Goal: Information Seeking & Learning: Learn about a topic

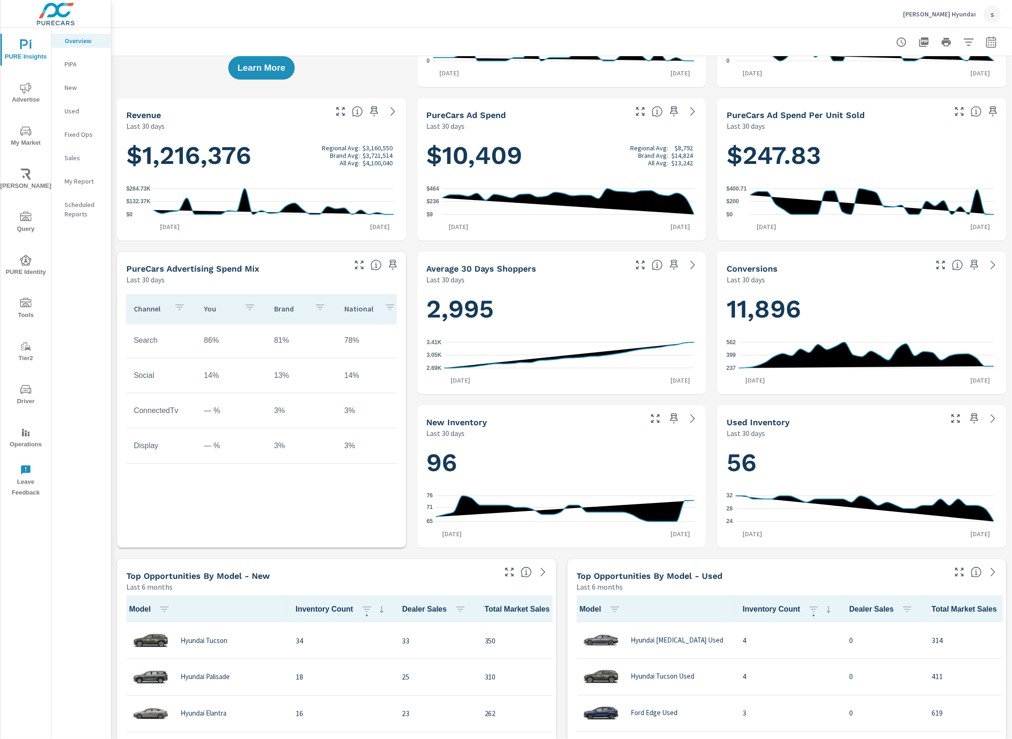
scroll to position [59, 0]
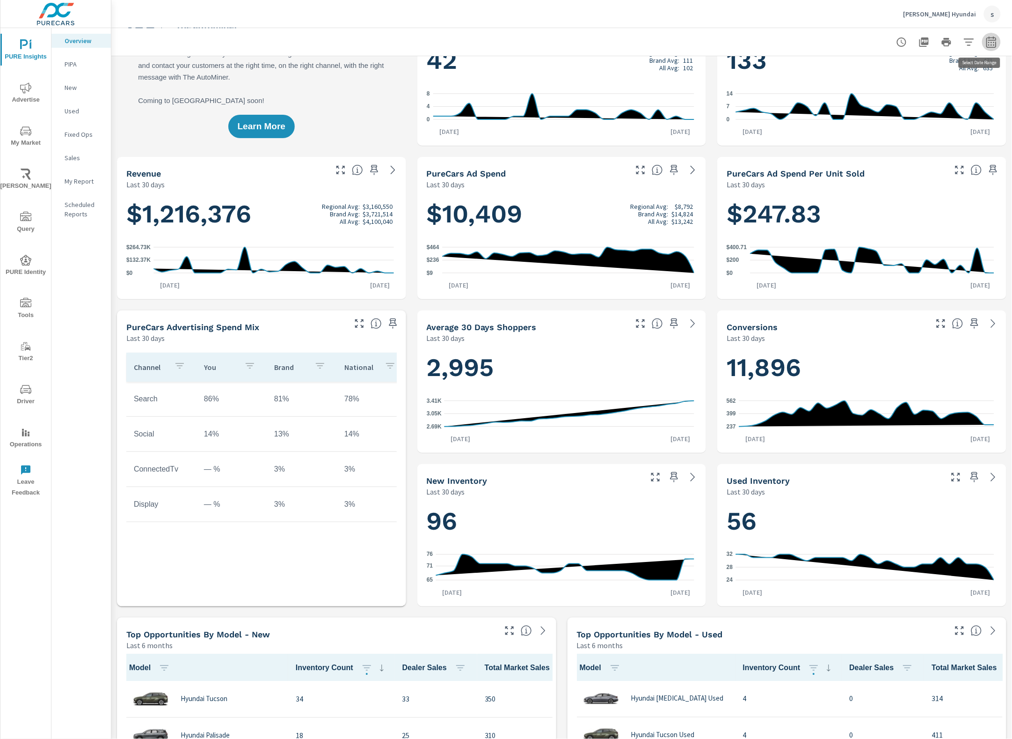
click at [988, 42] on icon "button" at bounding box center [991, 44] width 6 height 4
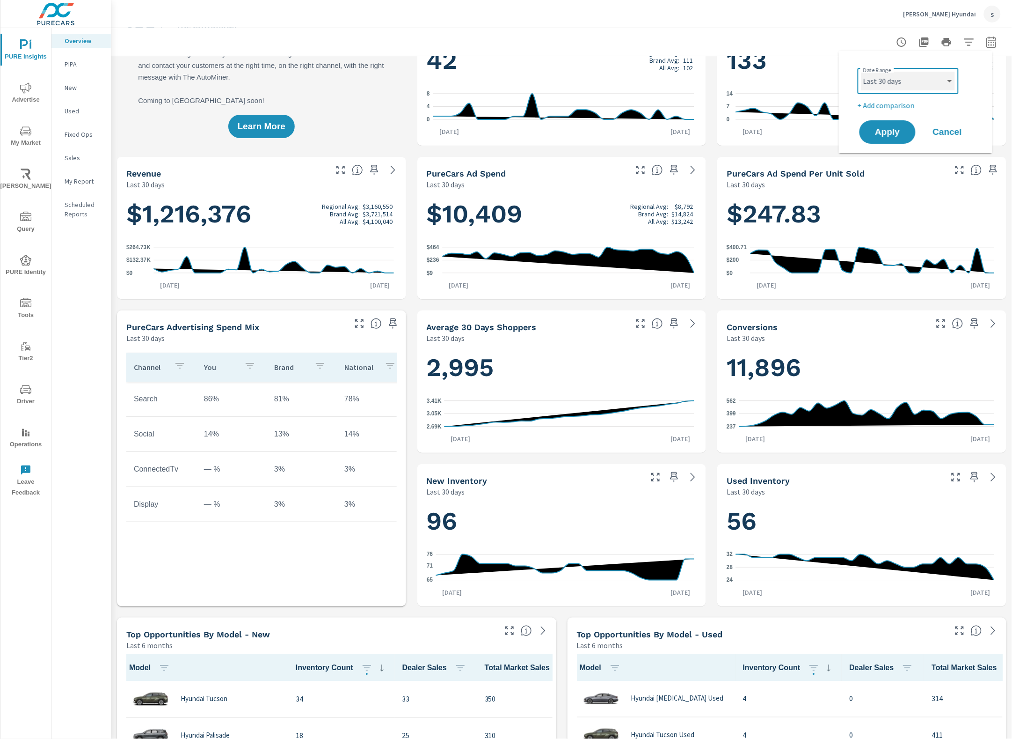
click at [928, 84] on select "Custom Yesterday Last week Last 7 days Last 14 days Last 30 days Last 45 days L…" at bounding box center [909, 81] width 94 height 19
click at [862, 72] on select "Custom Yesterday Last week Last 7 days Last 14 days Last 30 days Last 45 days L…" at bounding box center [909, 81] width 94 height 19
select select "Last month"
click at [885, 130] on span "Apply" at bounding box center [888, 132] width 38 height 9
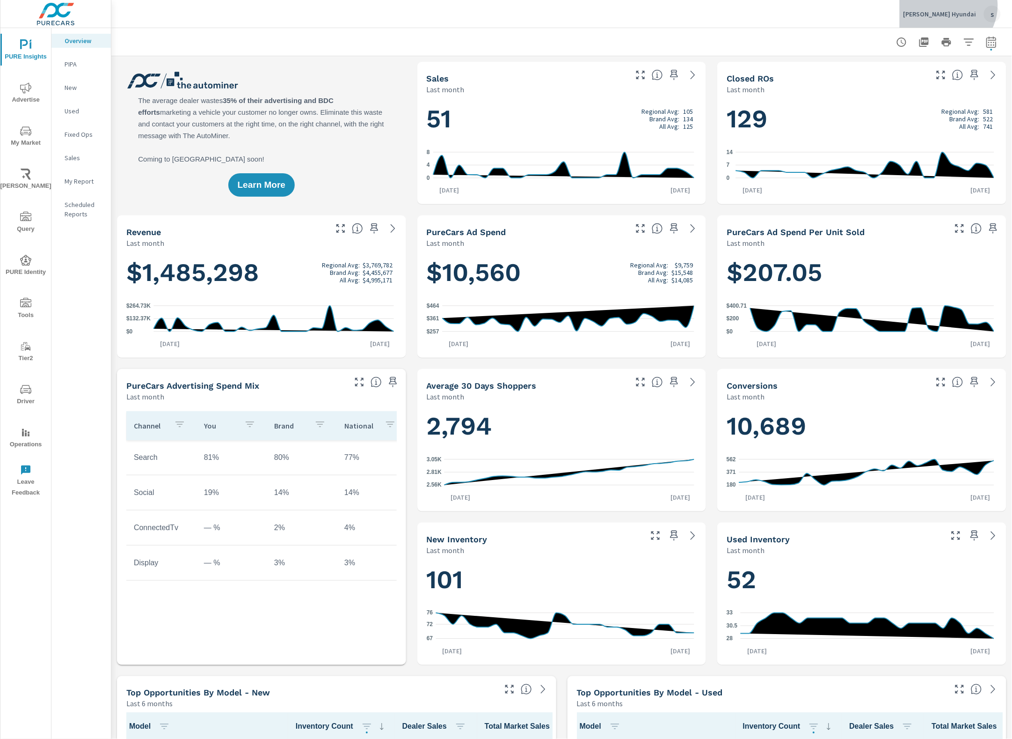
click at [960, 6] on div "Greg Hubler Hyundai s" at bounding box center [952, 14] width 97 height 17
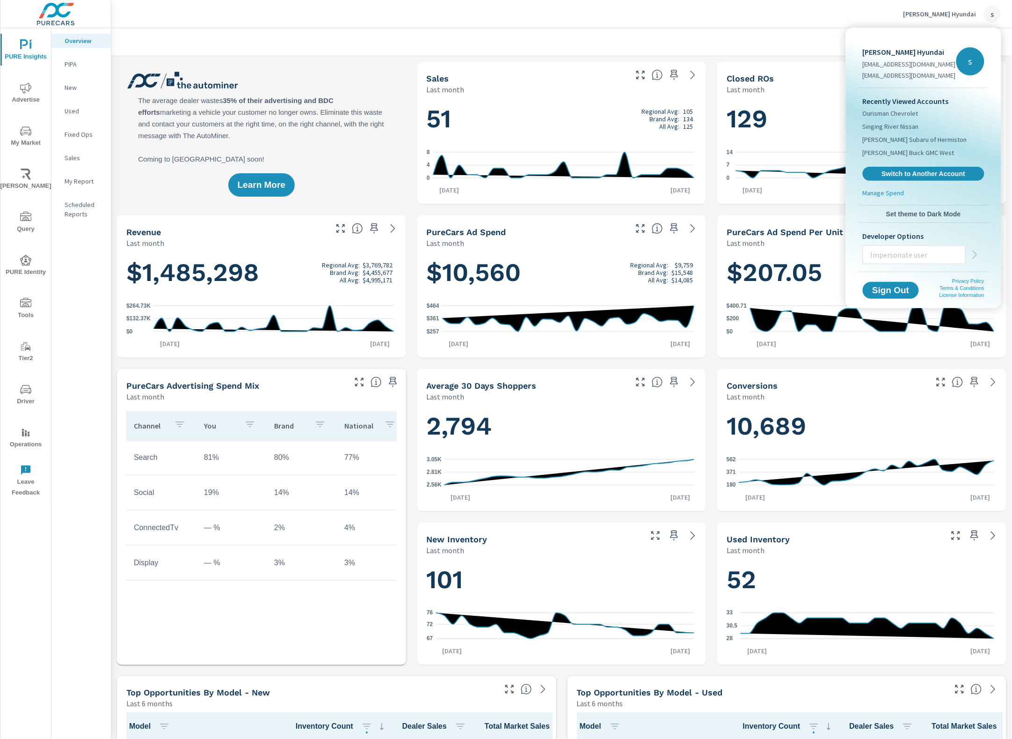
click at [902, 259] on input "text" at bounding box center [915, 254] width 102 height 24
paste input "kennyw@purecars.com"
type input "kennyw@purecars.com"
click at [977, 251] on icon "button" at bounding box center [975, 254] width 11 height 11
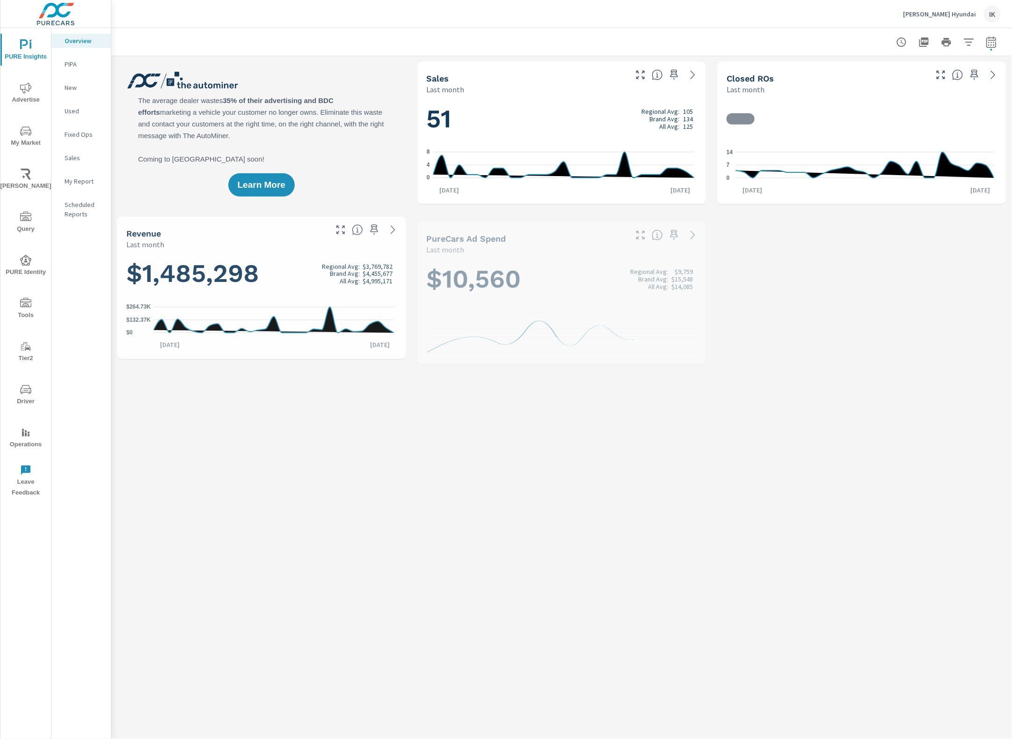
click at [75, 179] on p "My Report" at bounding box center [84, 180] width 39 height 9
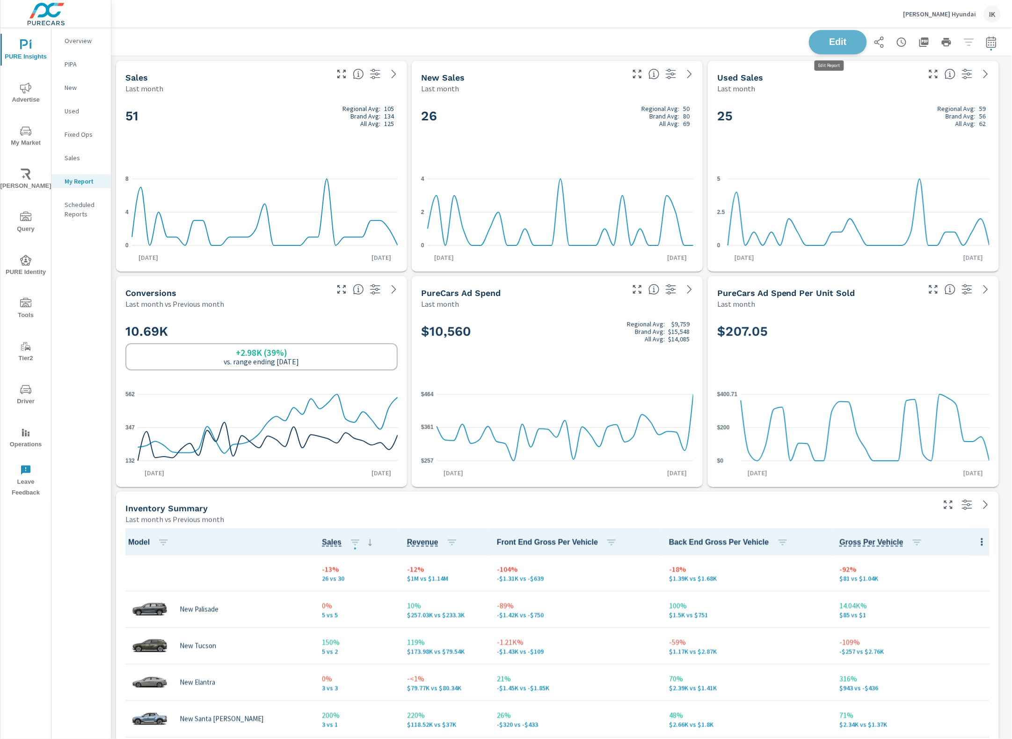
click at [821, 44] on span "Edit" at bounding box center [838, 41] width 38 height 9
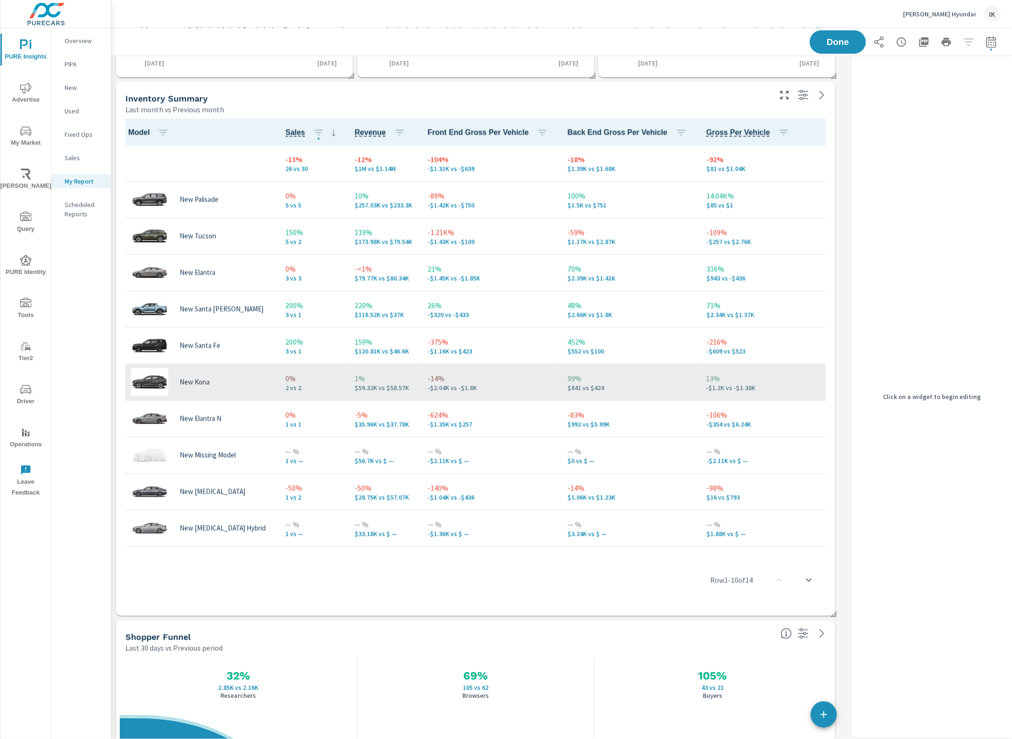
scroll to position [139, 0]
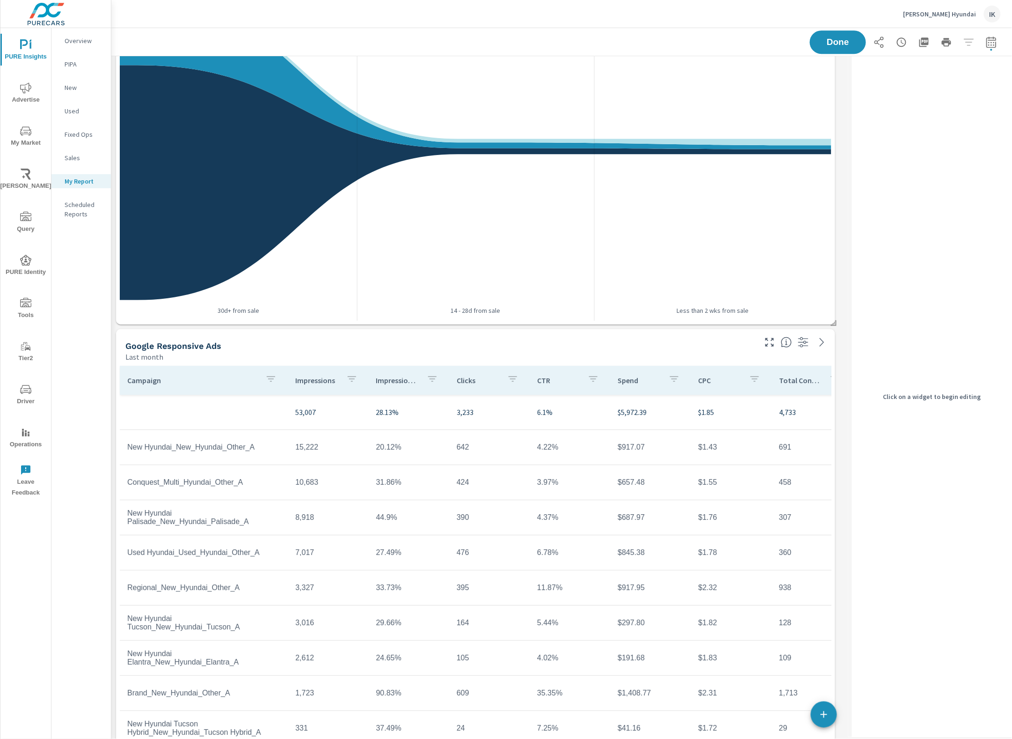
scroll to position [878, 0]
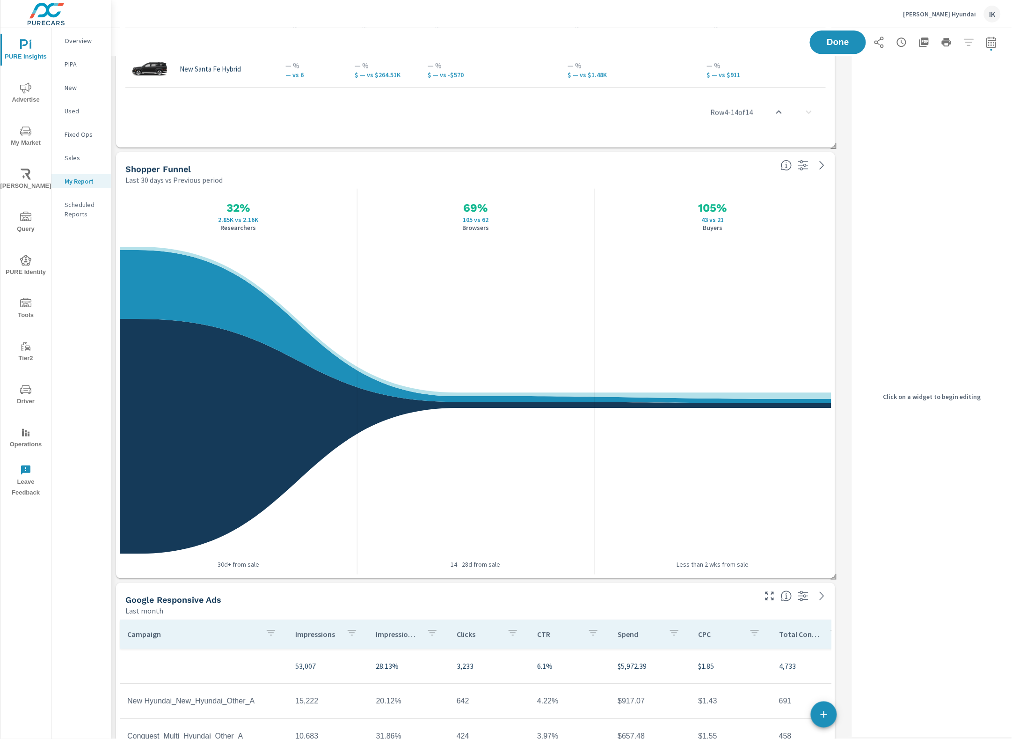
drag, startPoint x: 823, startPoint y: 719, endPoint x: 813, endPoint y: 703, distance: 19.1
click at [823, 719] on icon "button" at bounding box center [824, 714] width 11 height 11
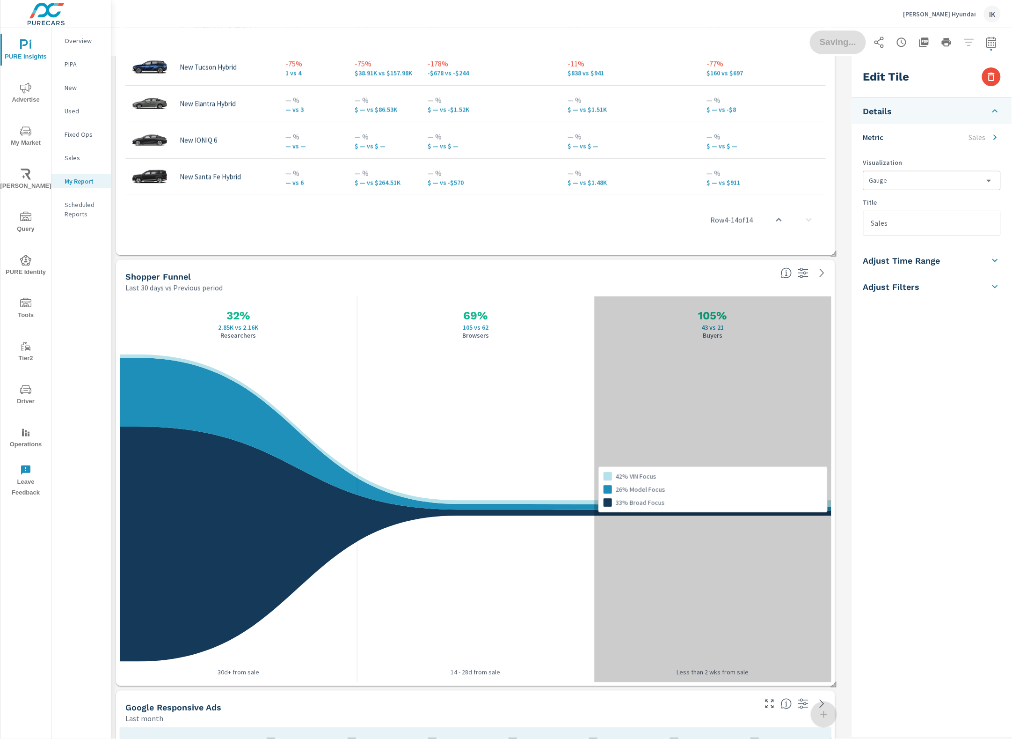
scroll to position [3467, 747]
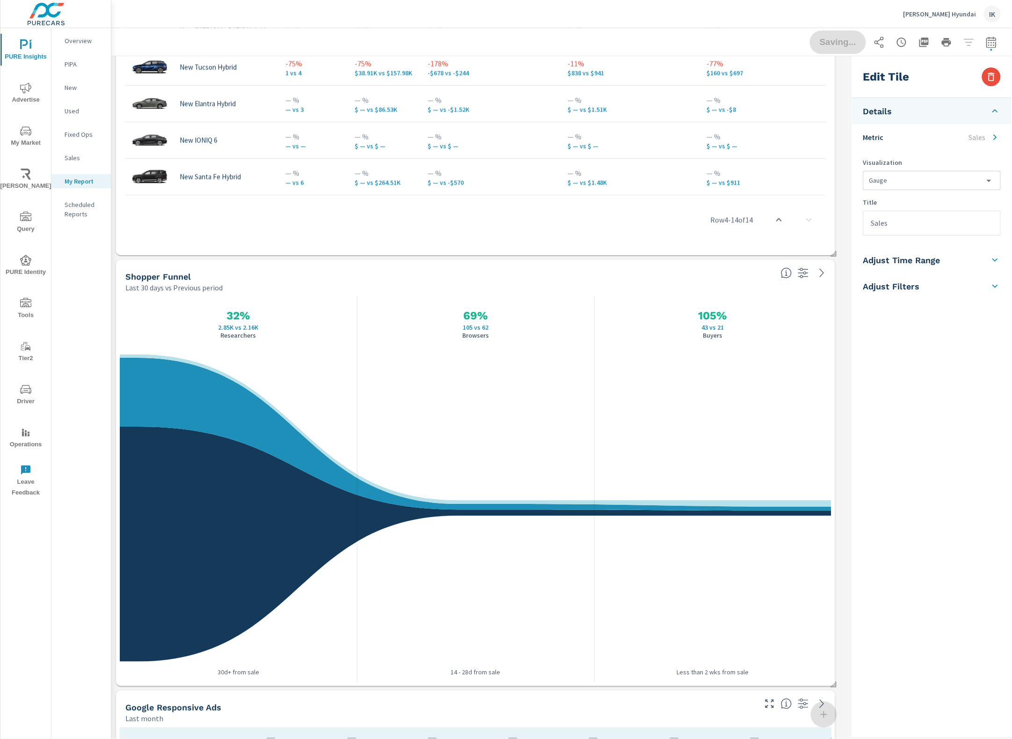
click at [918, 174] on body "PURE Insights Advertise My Market Riley AI Query PURE Identity Tools Tier2 Driv…" at bounding box center [506, 369] width 1012 height 739
click at [918, 174] on div at bounding box center [506, 369] width 1012 height 739
click at [925, 228] on input "Sales" at bounding box center [932, 223] width 137 height 24
click at [986, 136] on p "Sales" at bounding box center [977, 137] width 17 height 11
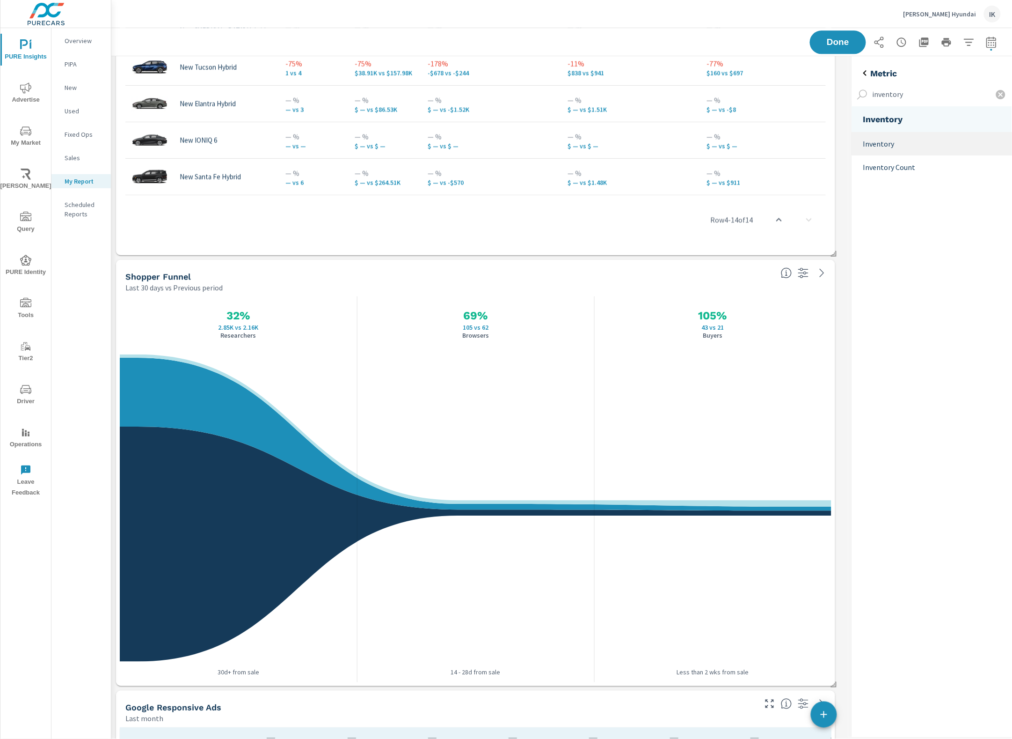
type input "inventory"
click at [885, 142] on p "Inventory" at bounding box center [935, 143] width 142 height 11
click at [895, 167] on p "Inventory Count" at bounding box center [935, 166] width 142 height 11
click at [923, 143] on p "Inventory" at bounding box center [935, 143] width 142 height 11
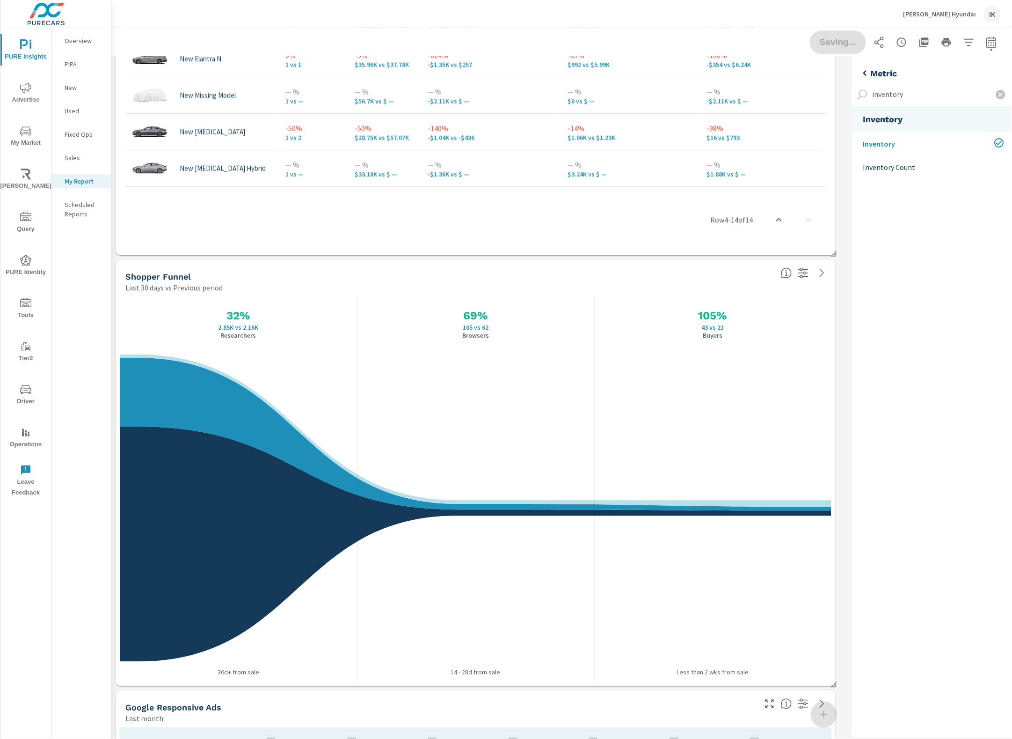
scroll to position [3467, 747]
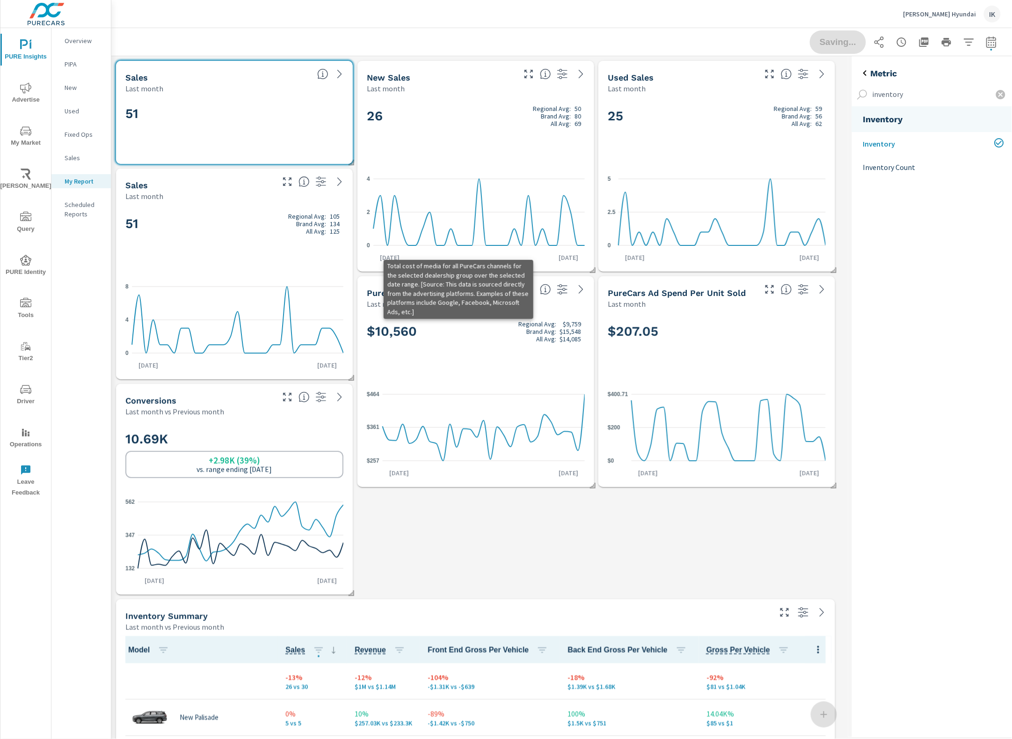
scroll to position [3467, 747]
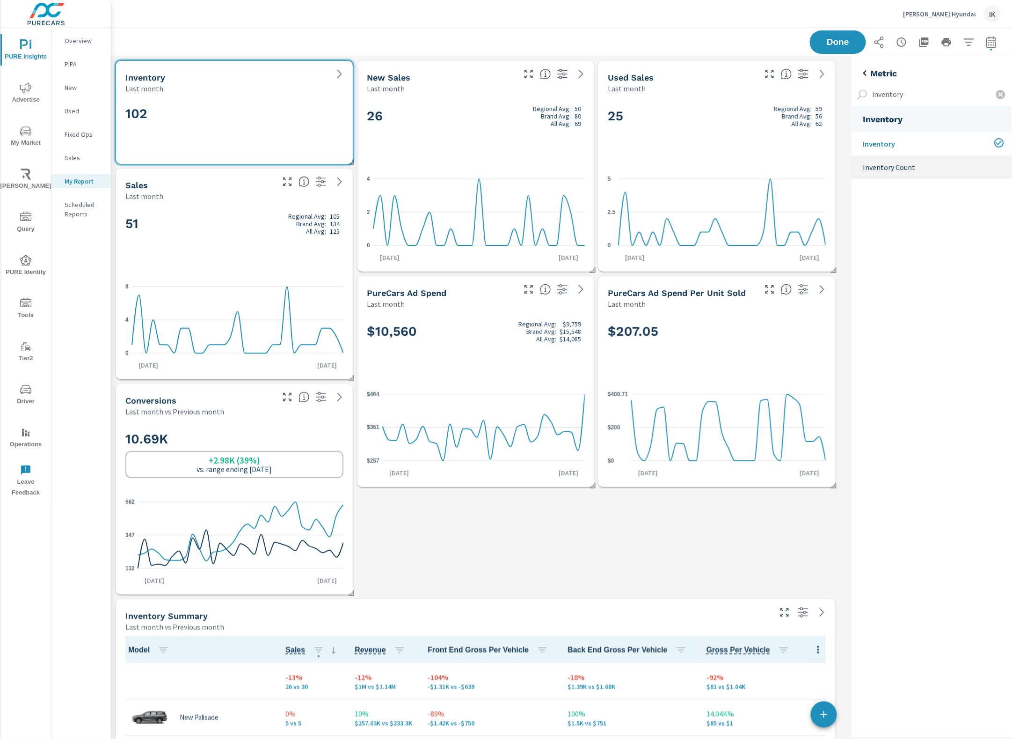
click at [862, 170] on div "Inventory Count" at bounding box center [932, 166] width 161 height 23
click at [895, 169] on p "Inventory Count" at bounding box center [929, 166] width 131 height 11
click at [895, 146] on p "Inventory" at bounding box center [935, 143] width 142 height 11
click at [344, 75] on icon at bounding box center [339, 73] width 11 height 11
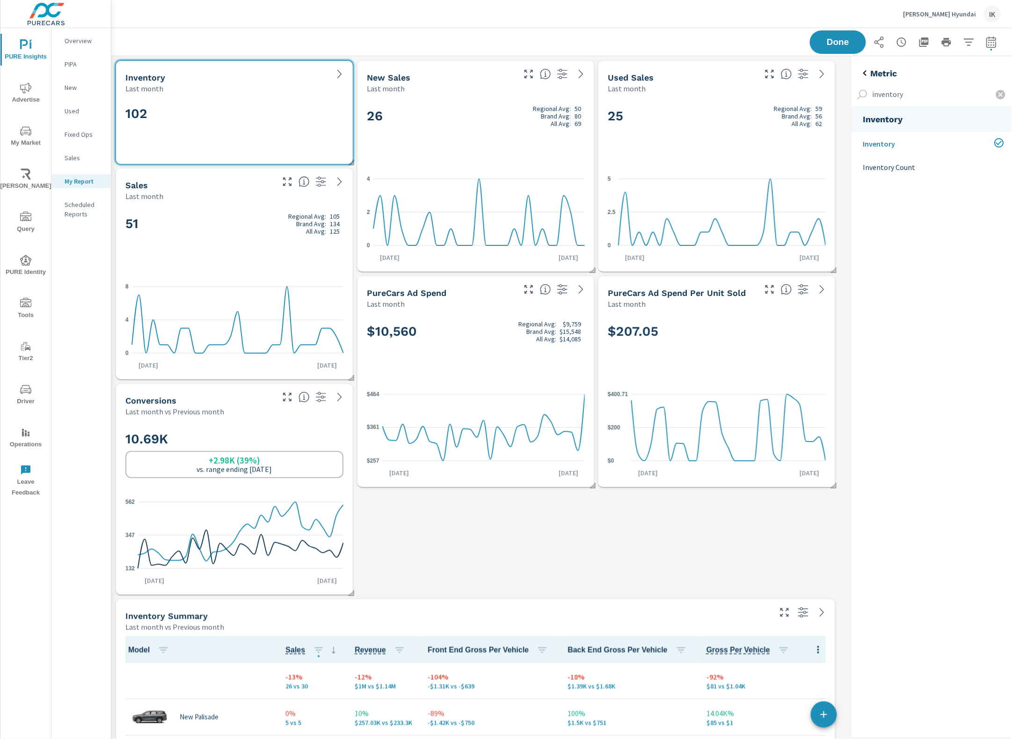
scroll to position [3467, 747]
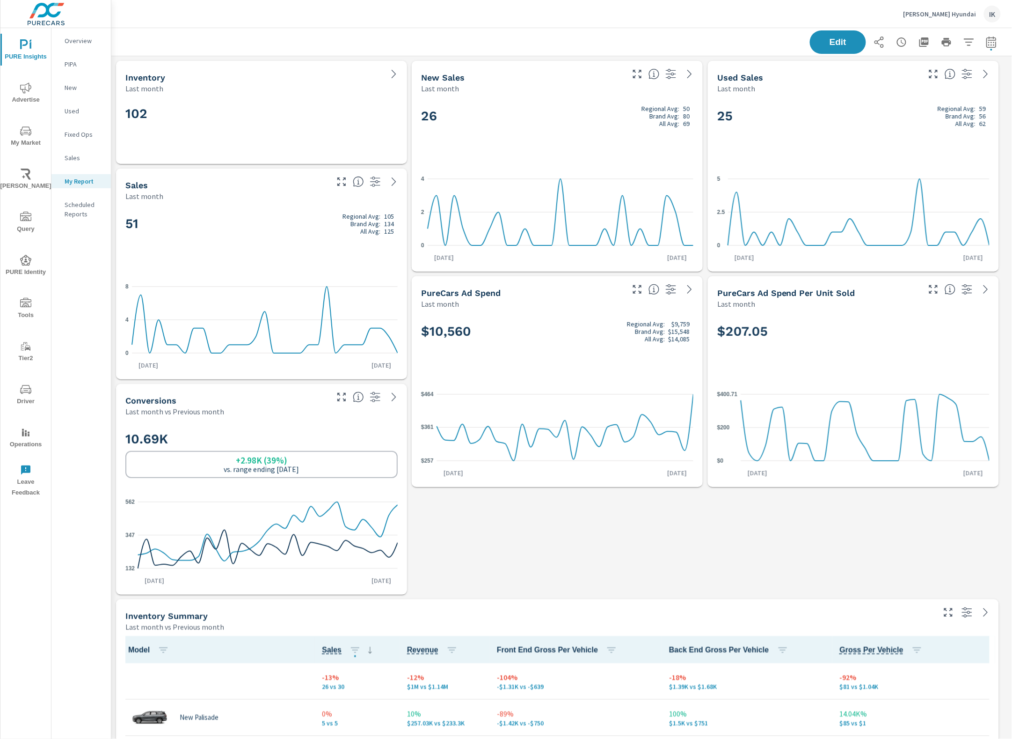
scroll to position [0, 0]
drag, startPoint x: 292, startPoint y: 80, endPoint x: 289, endPoint y: 108, distance: 28.2
click at [287, 112] on div "Inventory Last month 102" at bounding box center [261, 112] width 291 height 103
drag, startPoint x: 838, startPoint y: 37, endPoint x: 737, endPoint y: 45, distance: 101.4
click at [839, 37] on button "Edit" at bounding box center [838, 41] width 56 height 23
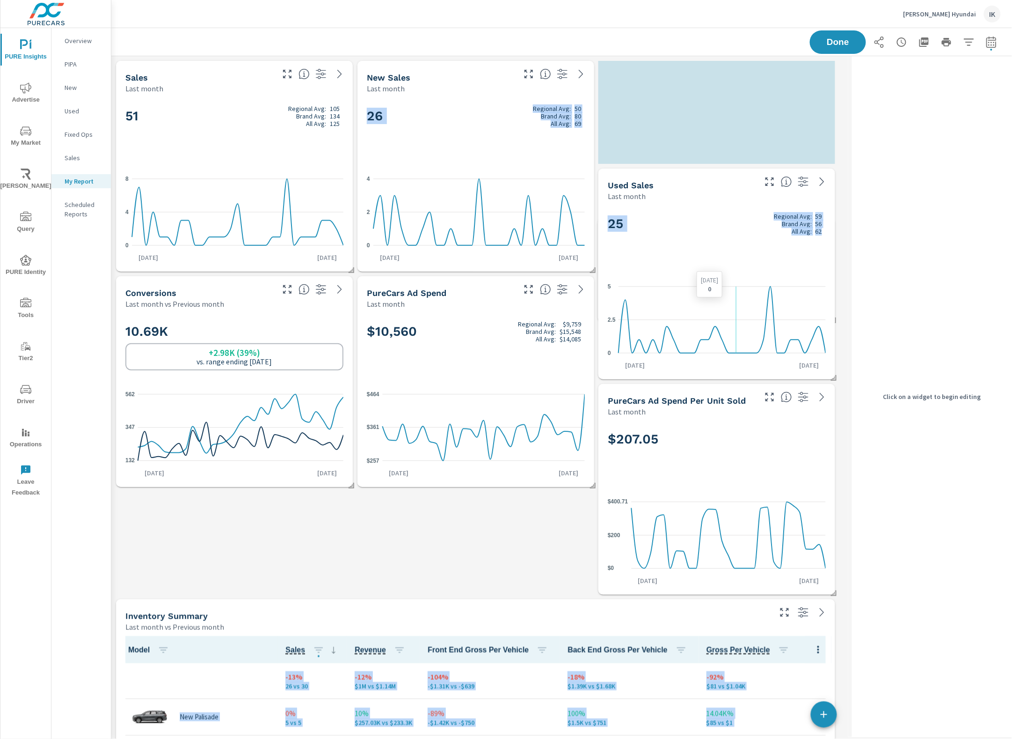
scroll to position [0, 0]
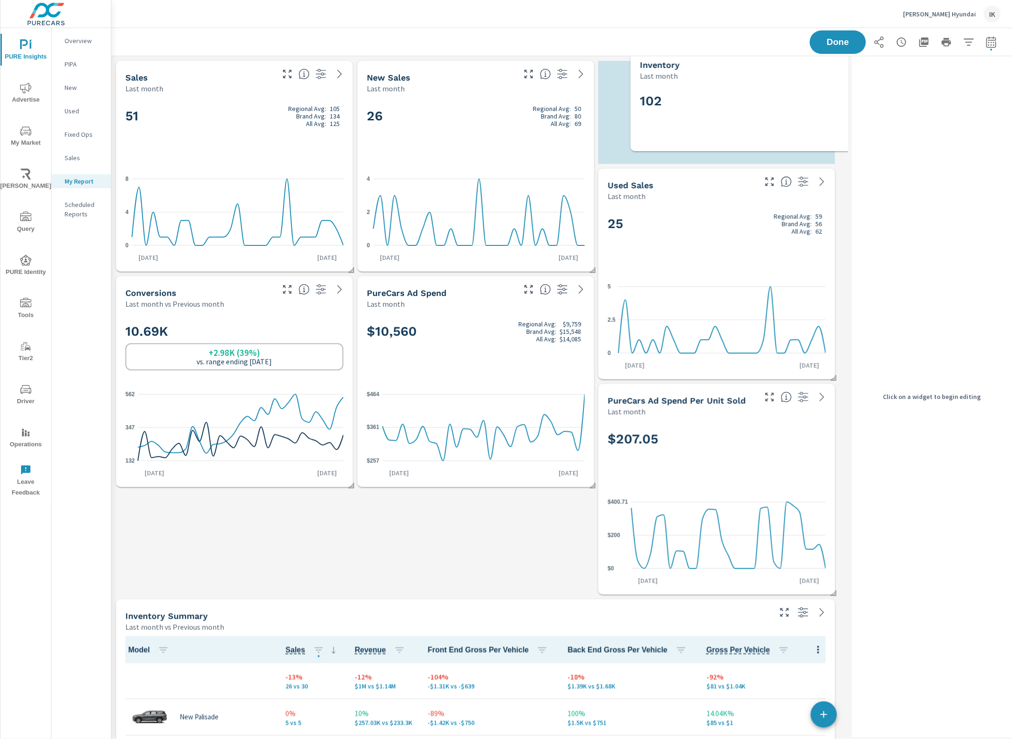
drag, startPoint x: 251, startPoint y: 89, endPoint x: 767, endPoint y: 67, distance: 516.3
click at [767, 67] on div "Inventory" at bounding box center [739, 64] width 199 height 11
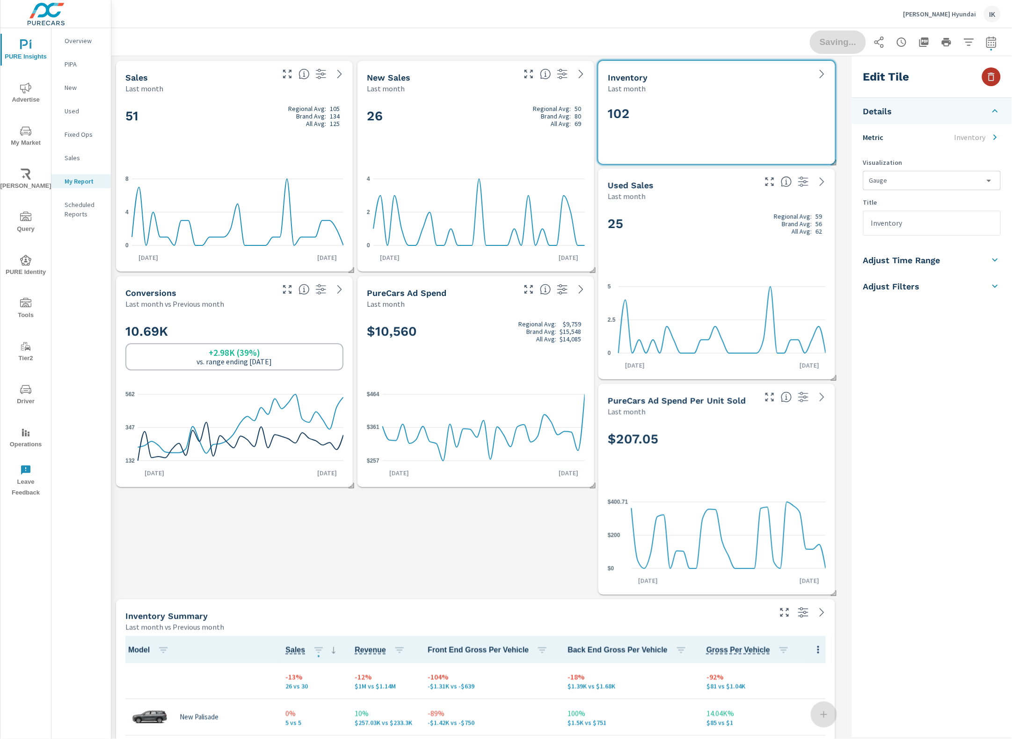
drag, startPoint x: 996, startPoint y: 76, endPoint x: 987, endPoint y: 77, distance: 8.9
click at [995, 76] on icon "button" at bounding box center [991, 76] width 11 height 11
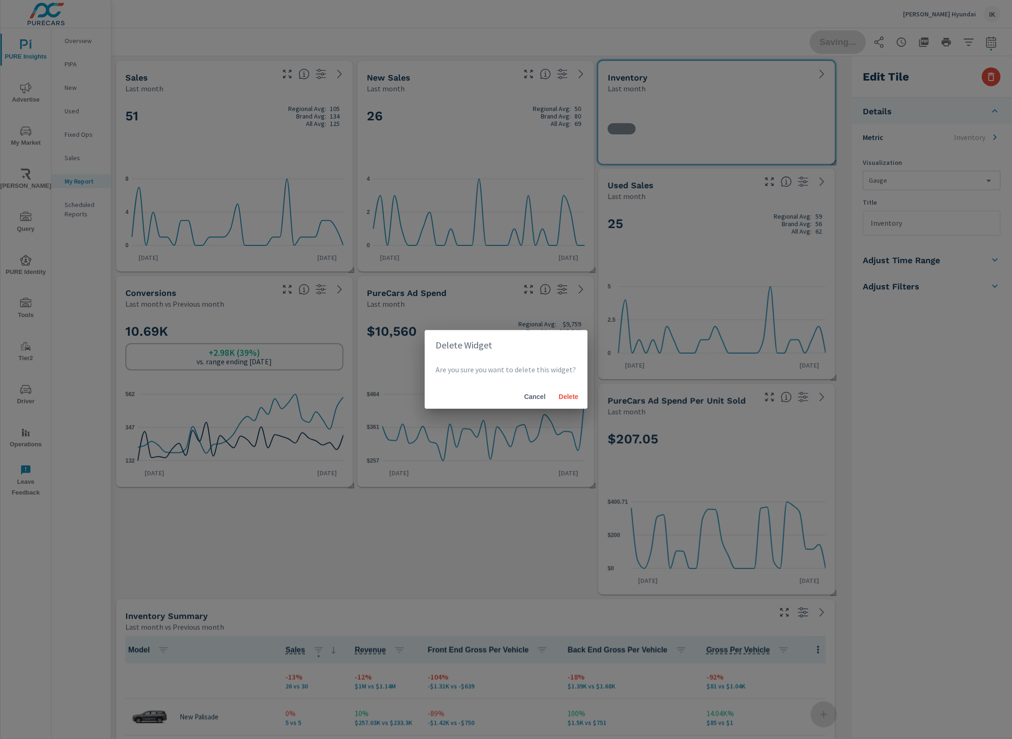
click at [989, 75] on body "PURE Insights Advertise My Market Riley AI Query PURE Identity Tools Tier2 Driv…" at bounding box center [506, 369] width 1012 height 739
click at [567, 396] on span "Delete" at bounding box center [569, 396] width 22 height 8
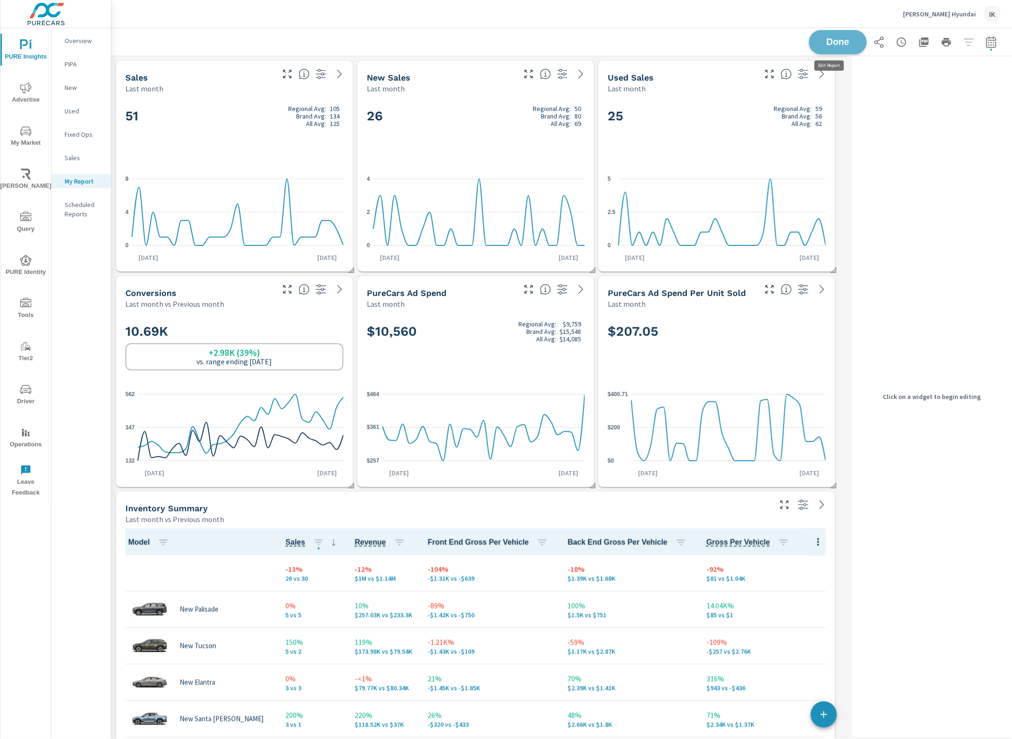
click at [826, 49] on button "Done" at bounding box center [838, 42] width 58 height 24
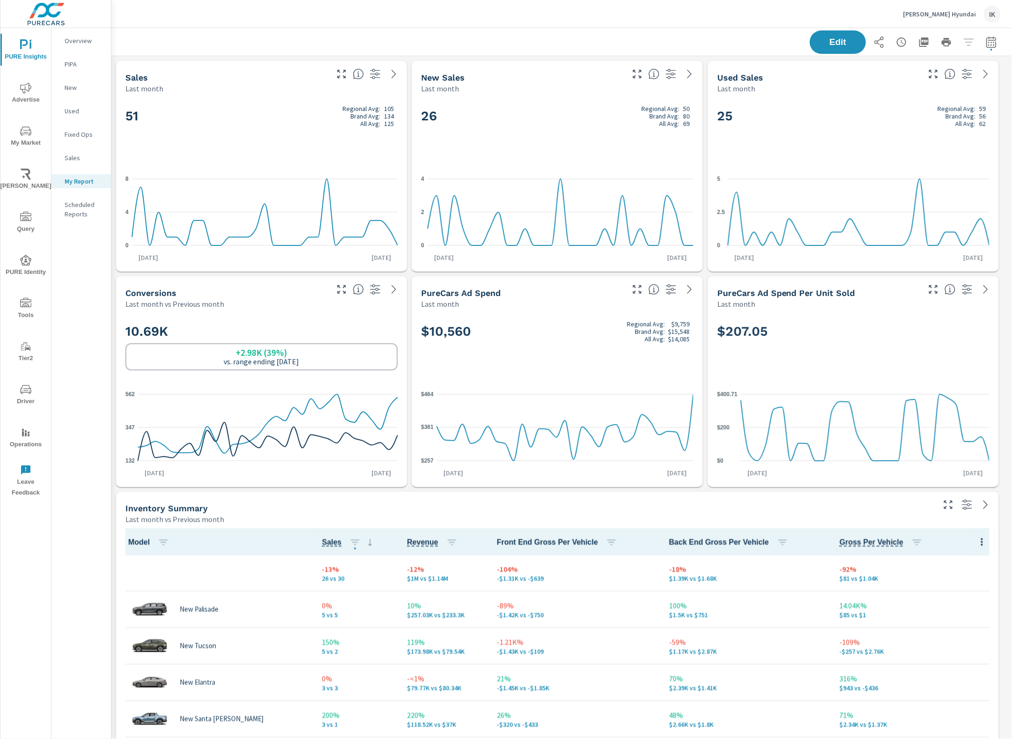
click at [80, 34] on div "Overview" at bounding box center [80, 41] width 59 height 14
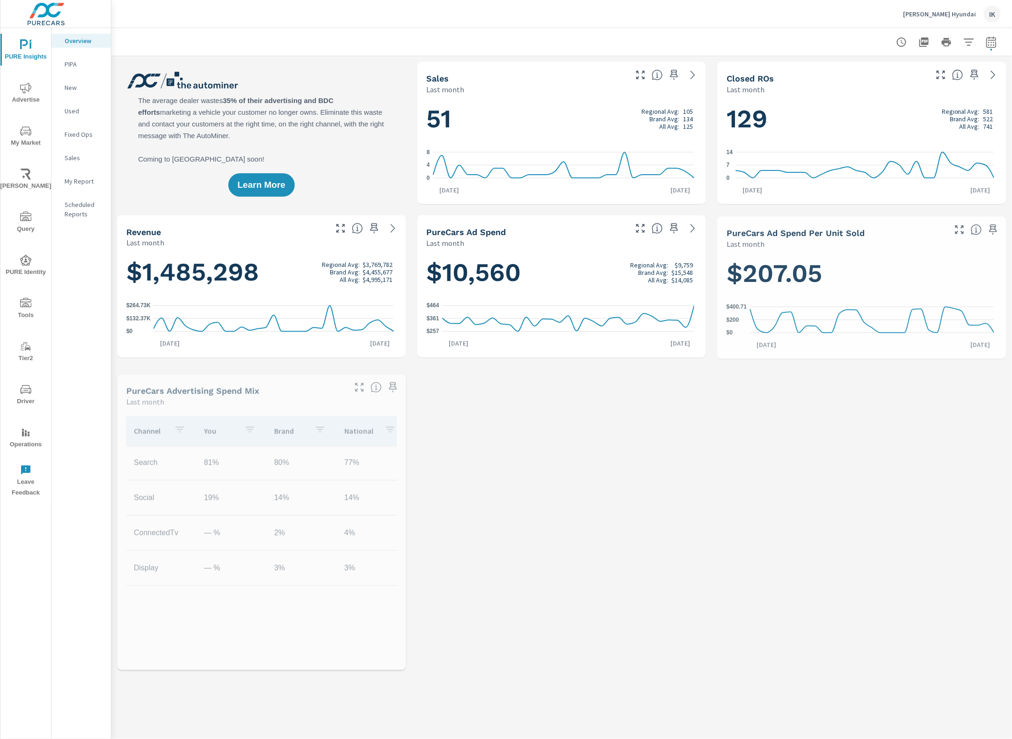
scroll to position [0, 0]
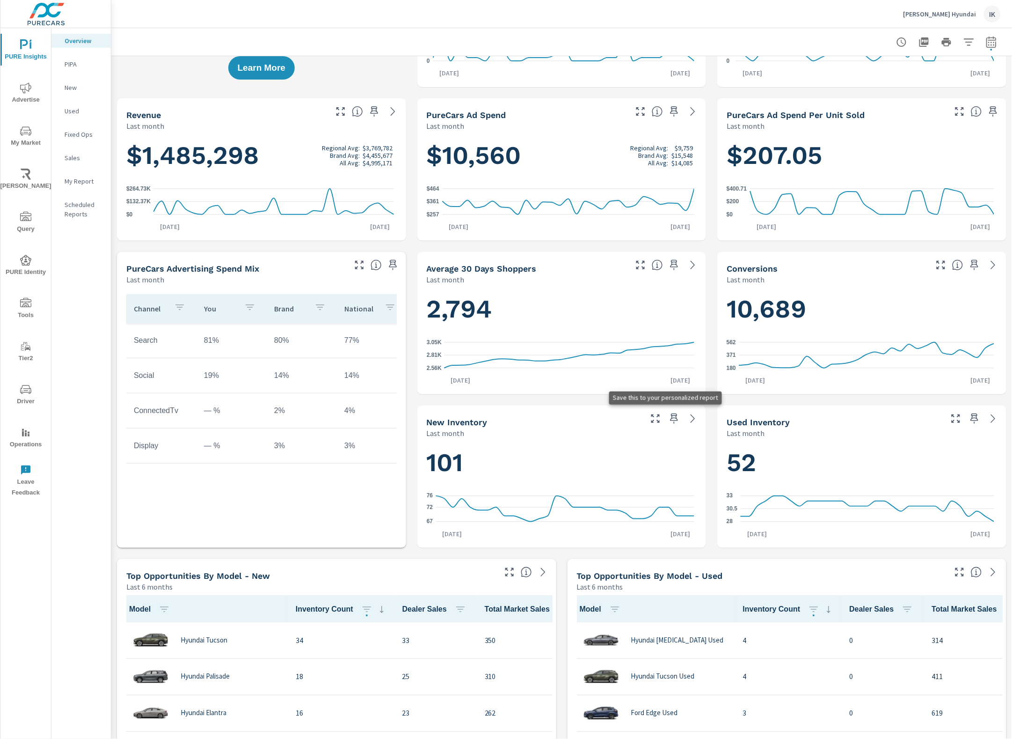
click at [669, 417] on icon "button" at bounding box center [674, 418] width 11 height 11
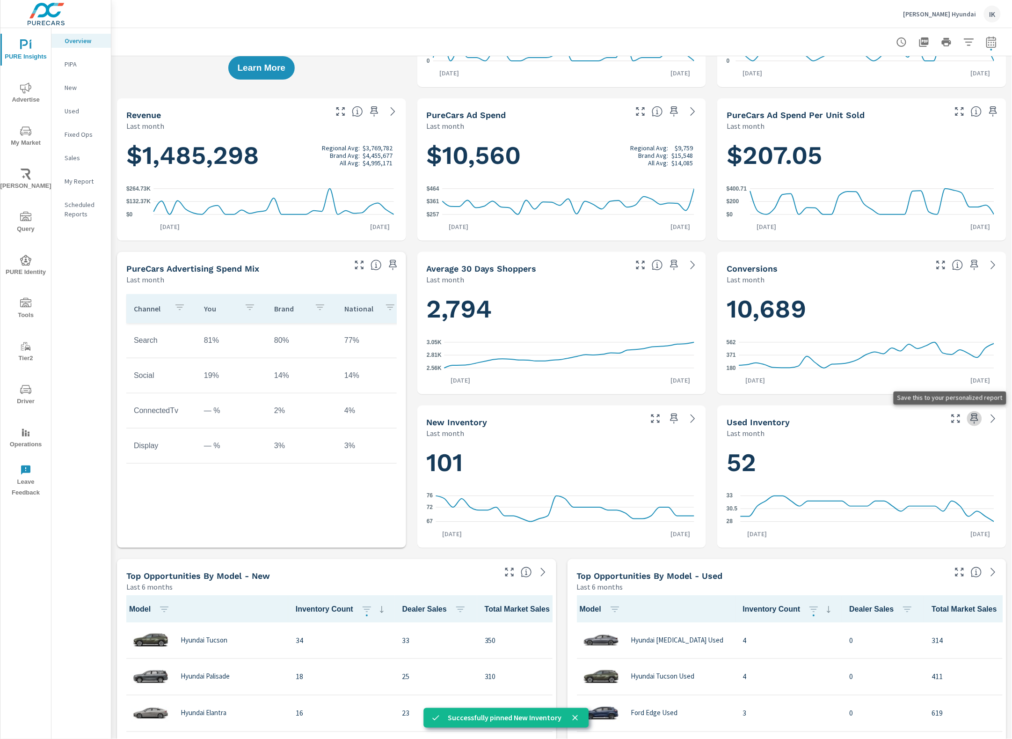
drag, startPoint x: 966, startPoint y: 417, endPoint x: 798, endPoint y: 417, distance: 167.1
click at [969, 417] on icon "button" at bounding box center [974, 418] width 11 height 11
click at [85, 177] on p "My Report" at bounding box center [84, 180] width 39 height 9
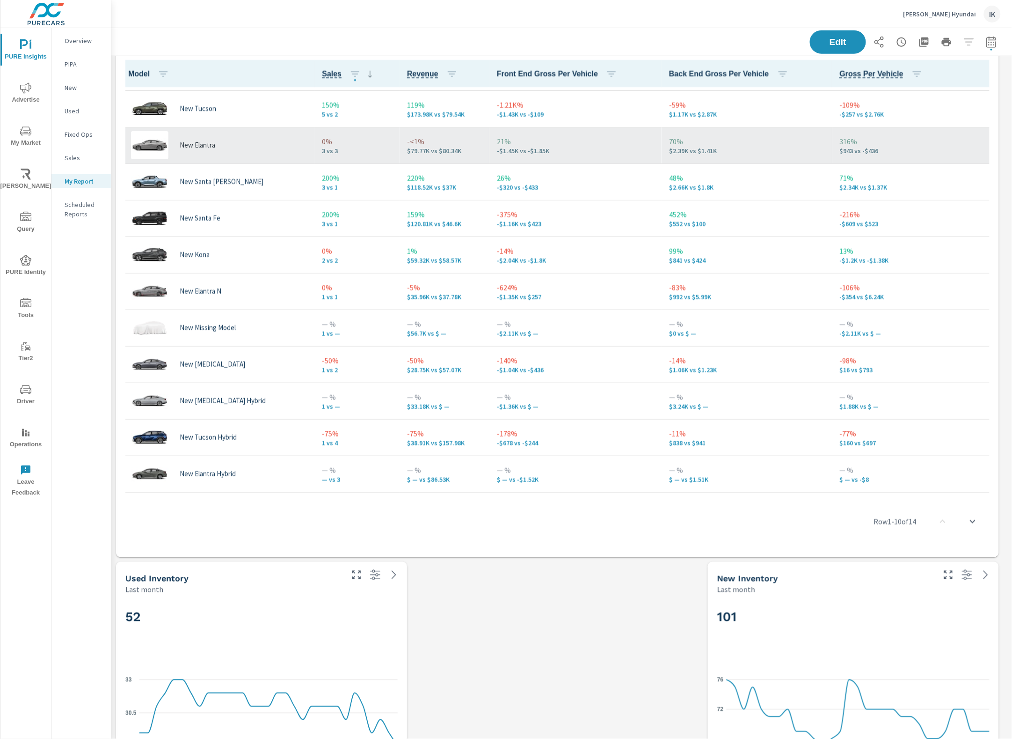
scroll to position [139, 0]
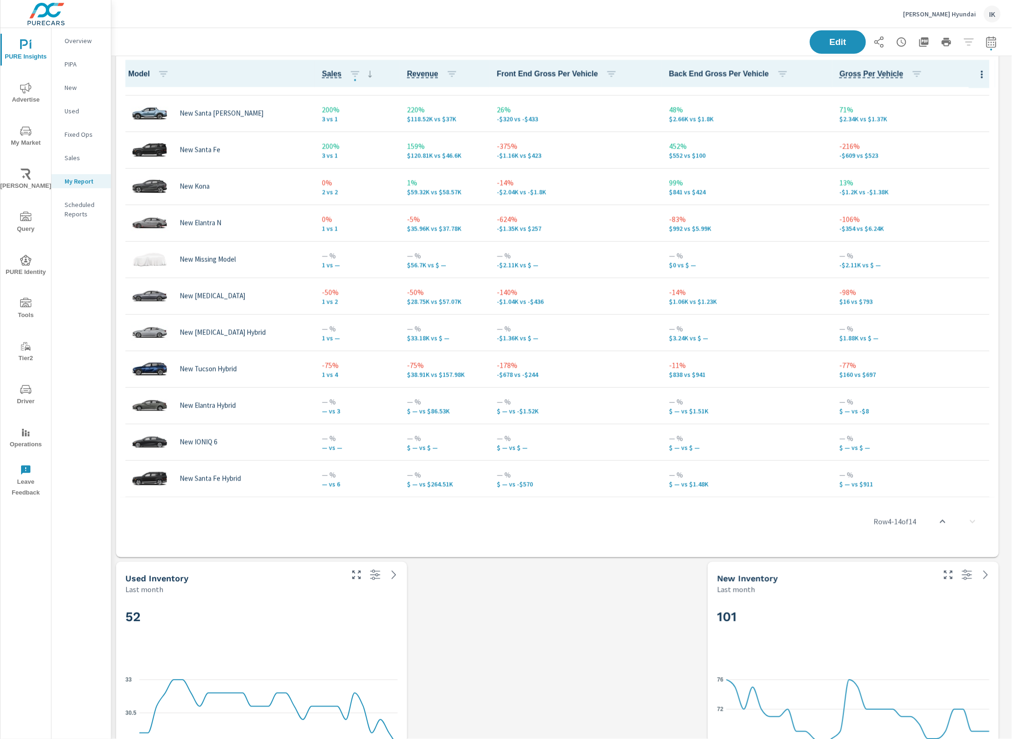
scroll to position [819, 0]
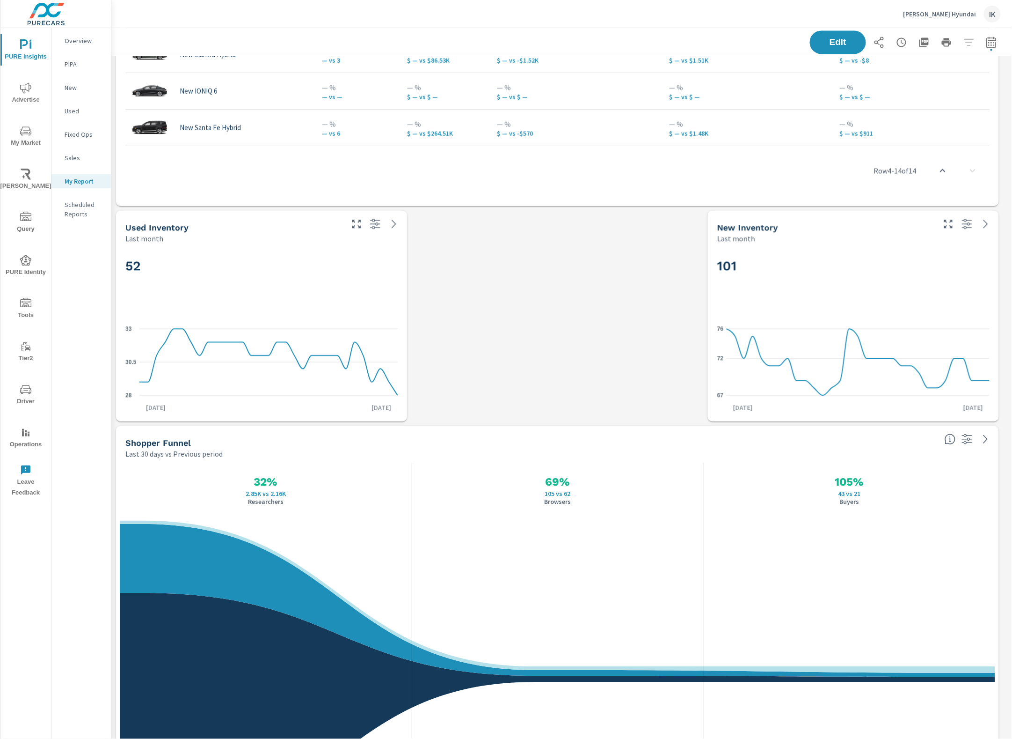
click at [378, 226] on icon "button" at bounding box center [375, 223] width 11 height 11
click at [836, 37] on span "Edit" at bounding box center [838, 41] width 38 height 9
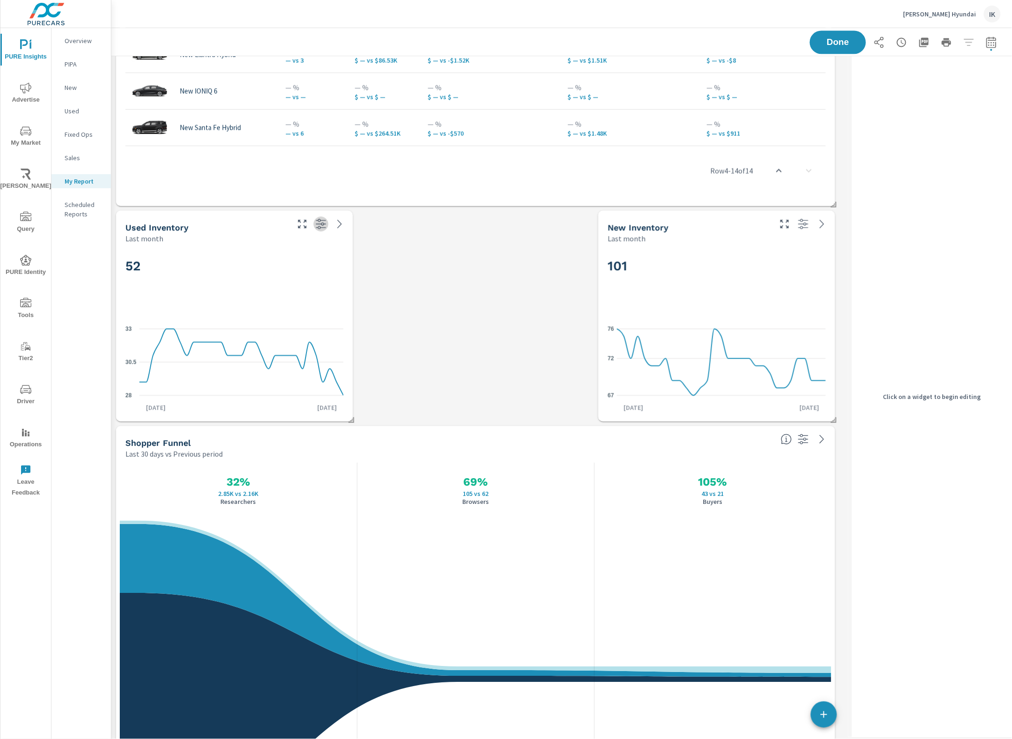
click at [321, 229] on button "button" at bounding box center [321, 223] width 15 height 15
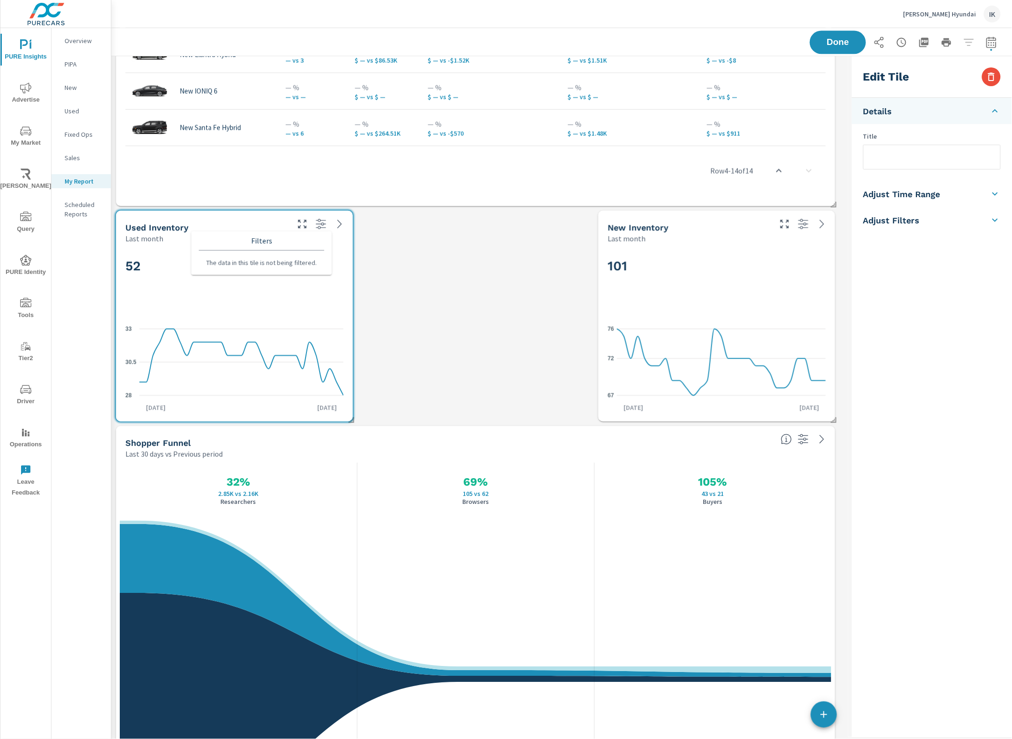
scroll to position [3575, 747]
drag, startPoint x: 232, startPoint y: 229, endPoint x: 225, endPoint y: 227, distance: 7.8
click at [230, 228] on div "Used Inventory" at bounding box center [206, 227] width 162 height 11
click at [937, 195] on h5 "Adjust Time Range" at bounding box center [902, 194] width 77 height 11
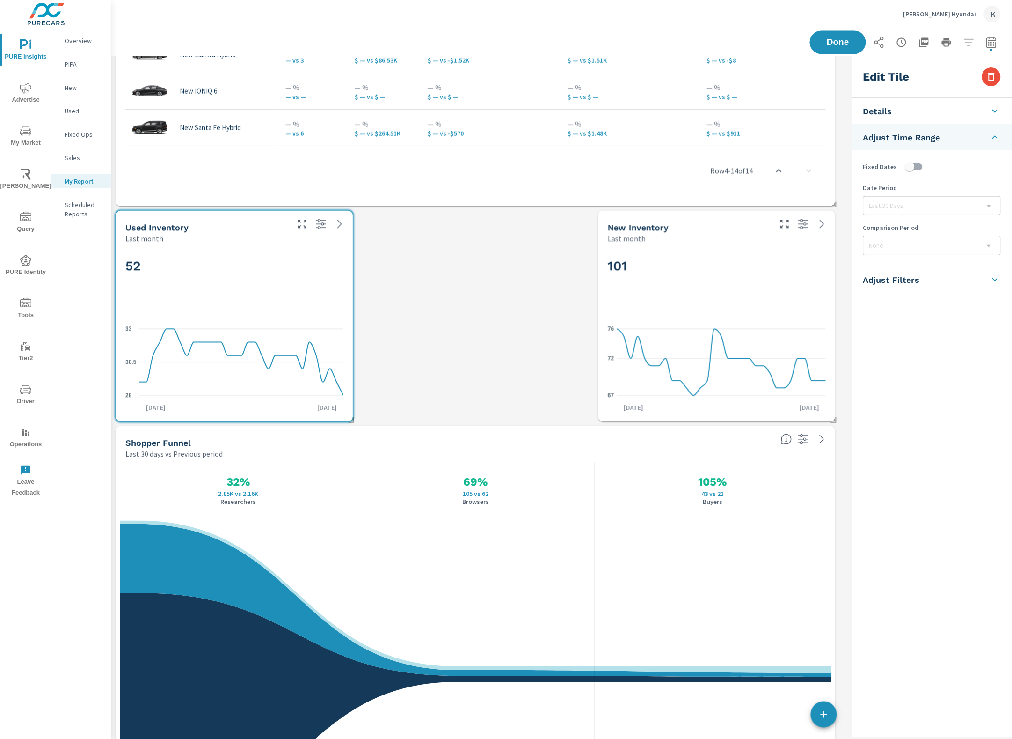
click at [909, 211] on div "Last 30 Days" at bounding box center [932, 206] width 137 height 18
click at [910, 172] on input "checkbox" at bounding box center [910, 167] width 53 height 18
checkbox input "true"
click at [978, 217] on div "Fixed Dates Date Period Last 30 Days last30Days Comparison Period None" at bounding box center [932, 208] width 160 height 116
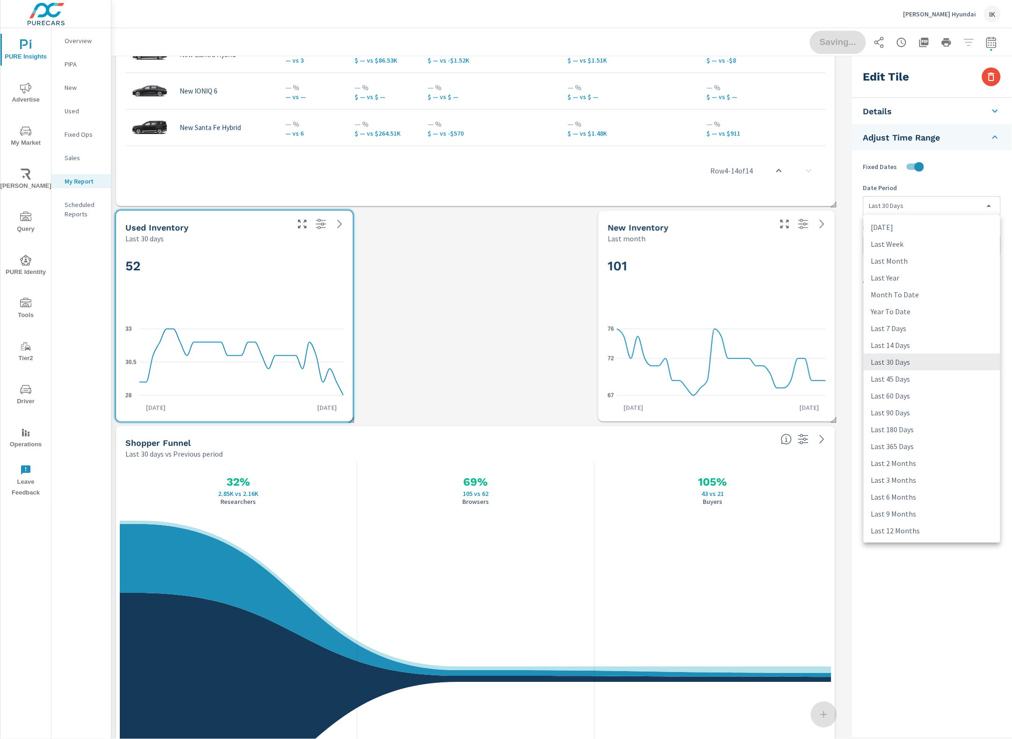
click at [971, 211] on body "PURE Insights Advertise My Market Riley AI Query PURE Identity Tools Tier2 Driv…" at bounding box center [506, 369] width 1012 height 739
click at [892, 378] on li "Last 45 Days" at bounding box center [932, 378] width 137 height 17
click at [925, 205] on body "PURE Insights Advertise My Market Riley AI Query PURE Identity Tools Tier2 Driv…" at bounding box center [506, 369] width 1012 height 739
click at [899, 396] on li "Last 60 Days" at bounding box center [932, 395] width 137 height 17
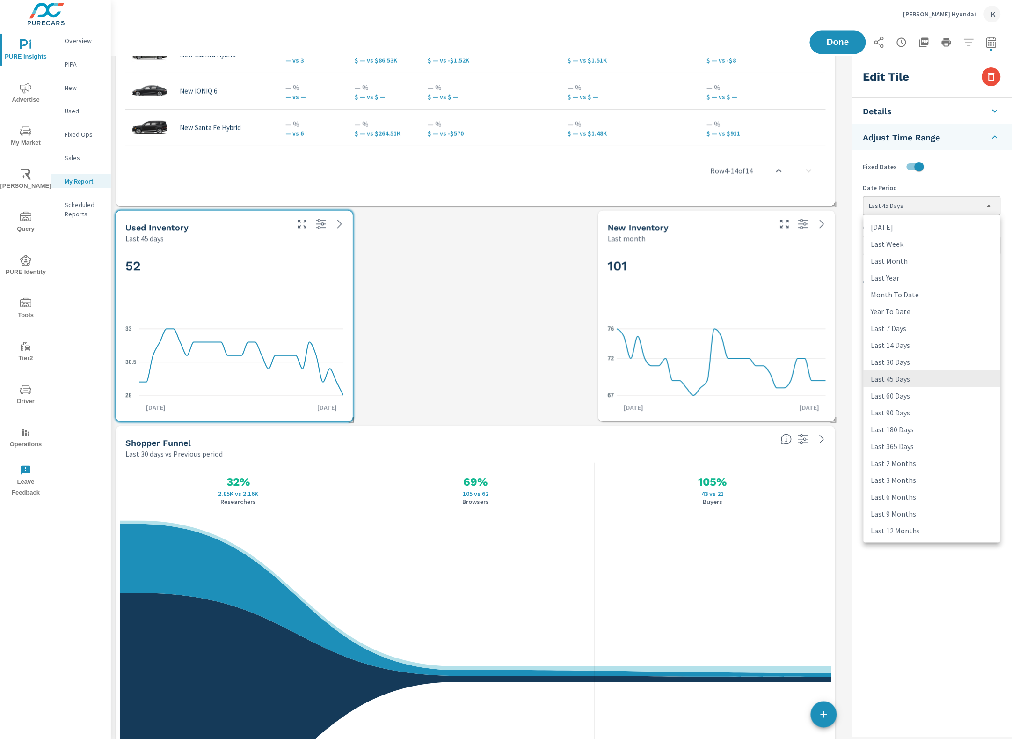
type input "last60Days"
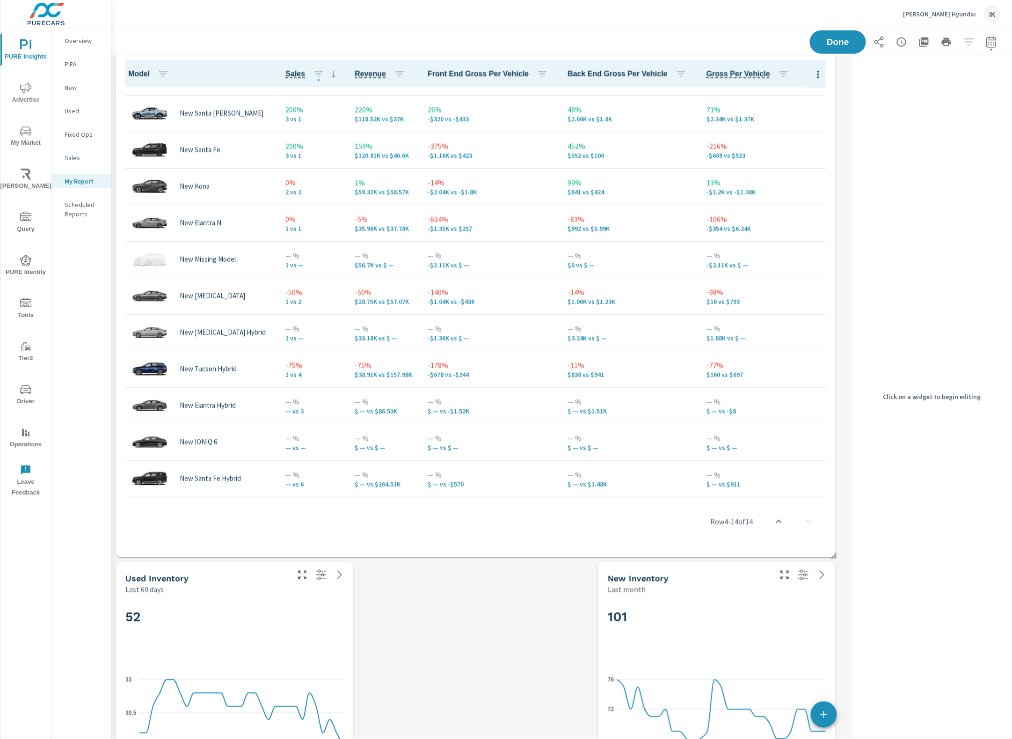
scroll to position [819, 0]
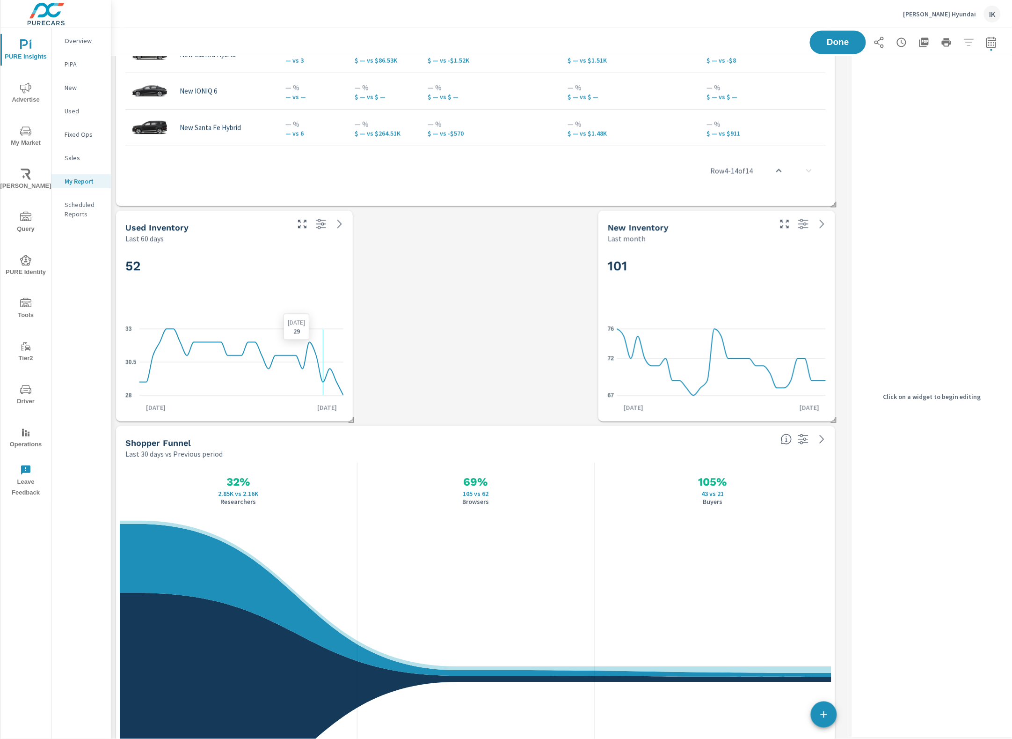
click at [324, 320] on div "52 28 30.5 33 Aug 28th 29 Aug 1st Aug 31st" at bounding box center [234, 332] width 229 height 170
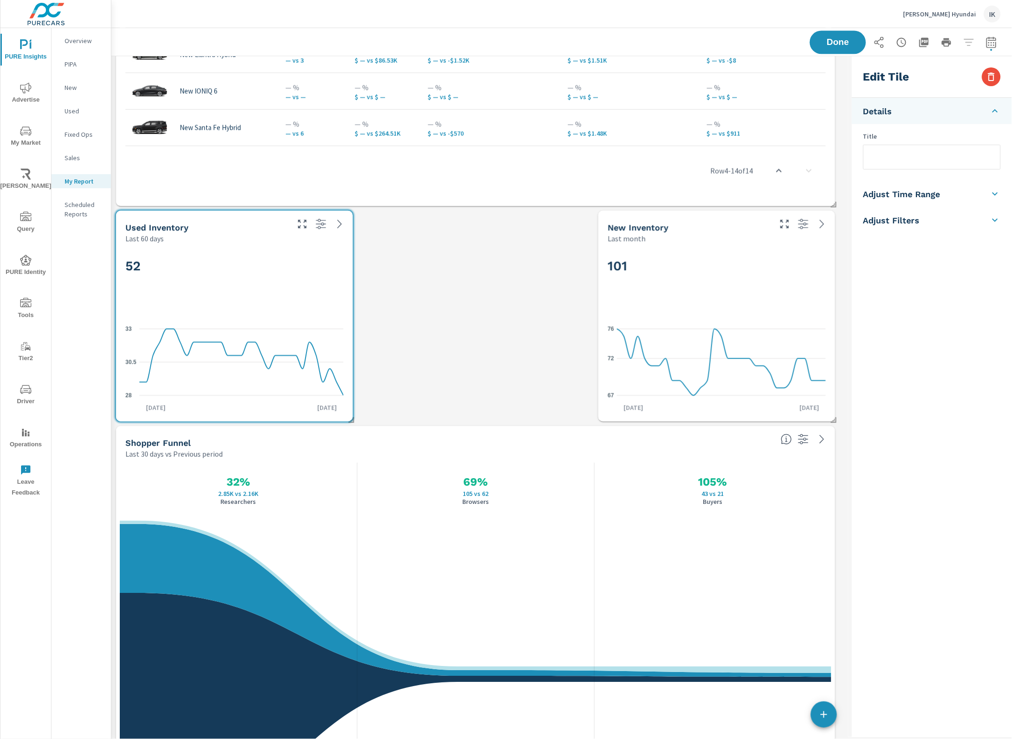
drag, startPoint x: 935, startPoint y: 150, endPoint x: 941, endPoint y: 199, distance: 49.5
click at [935, 151] on input "text" at bounding box center [932, 157] width 137 height 24
click at [937, 190] on h5 "Adjust Time Range" at bounding box center [902, 194] width 77 height 11
click at [712, 239] on div "Last month" at bounding box center [689, 238] width 162 height 11
checkbox input "false"
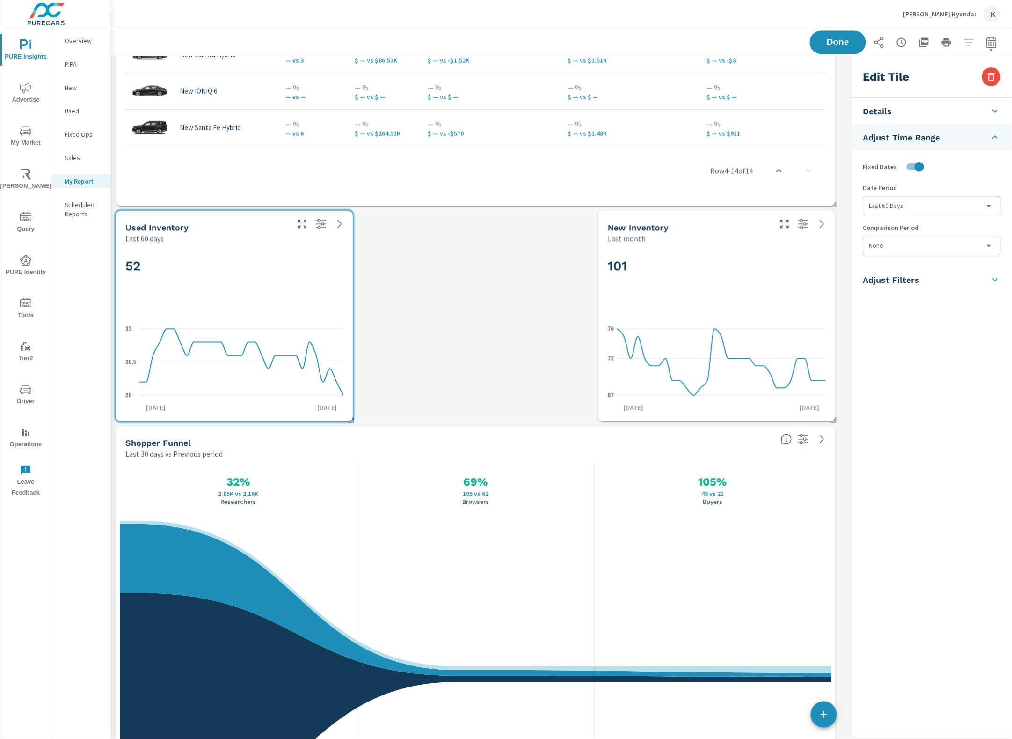
type input "last30Days"
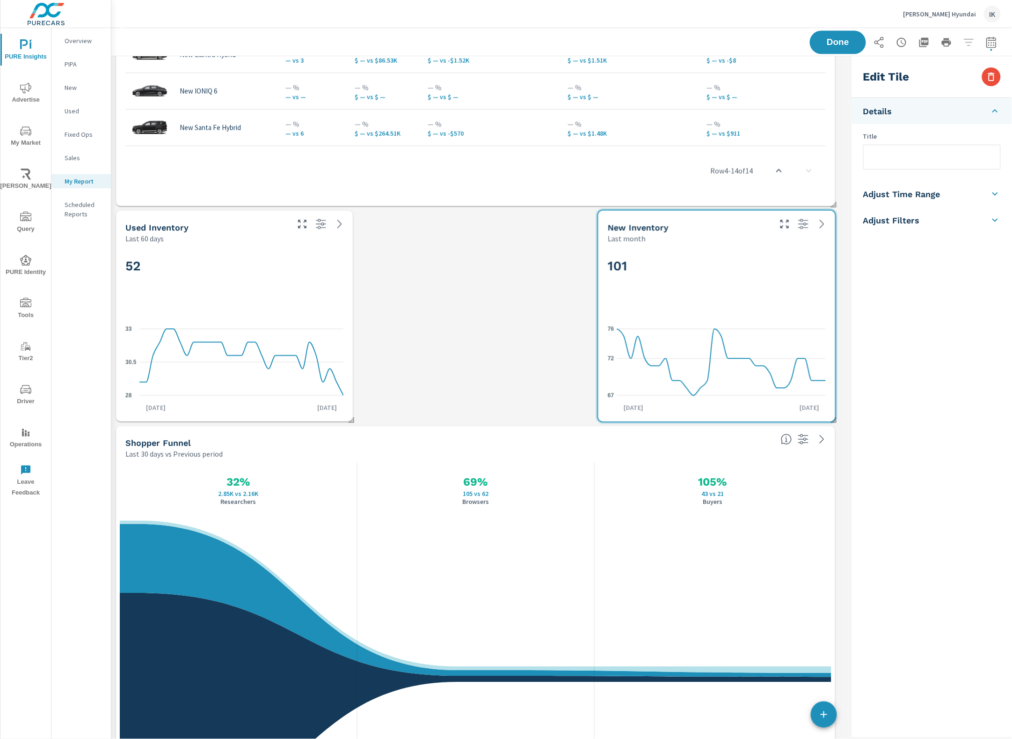
click at [699, 233] on div "Last month" at bounding box center [689, 238] width 162 height 11
click at [298, 295] on div "52" at bounding box center [234, 281] width 218 height 57
checkbox input "true"
type input "last60Days"
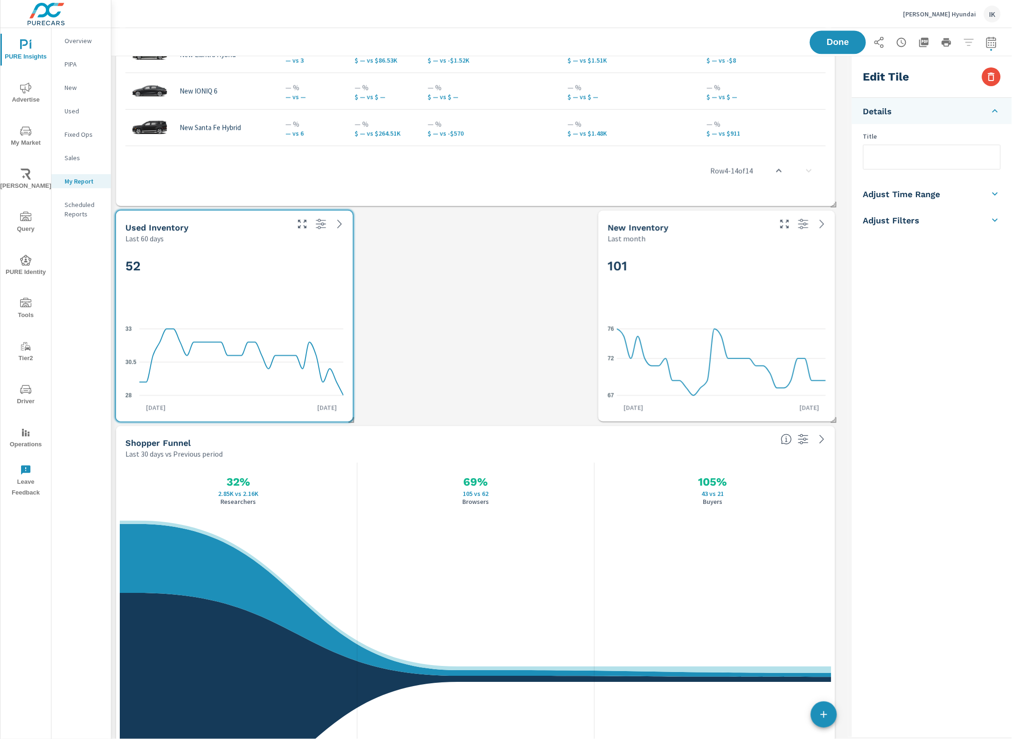
click at [923, 192] on h5 "Adjust Time Range" at bounding box center [902, 194] width 77 height 11
drag, startPoint x: 914, startPoint y: 170, endPoint x: 794, endPoint y: 235, distance: 136.6
click at [913, 170] on input "checkbox" at bounding box center [919, 167] width 53 height 18
checkbox input "false"
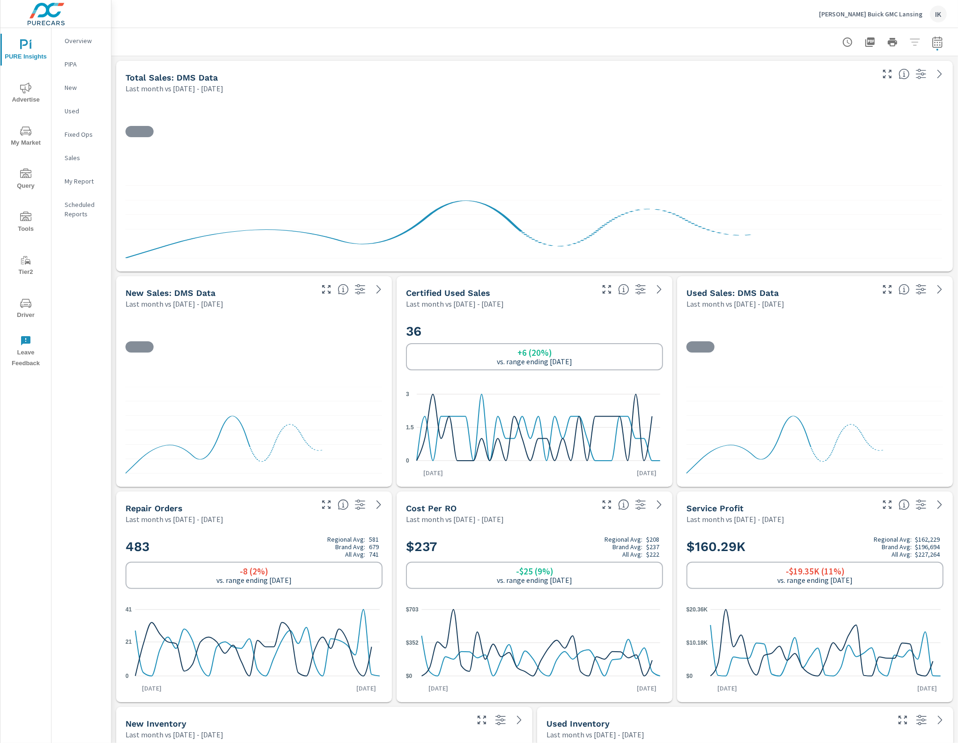
scroll to position [0, 0]
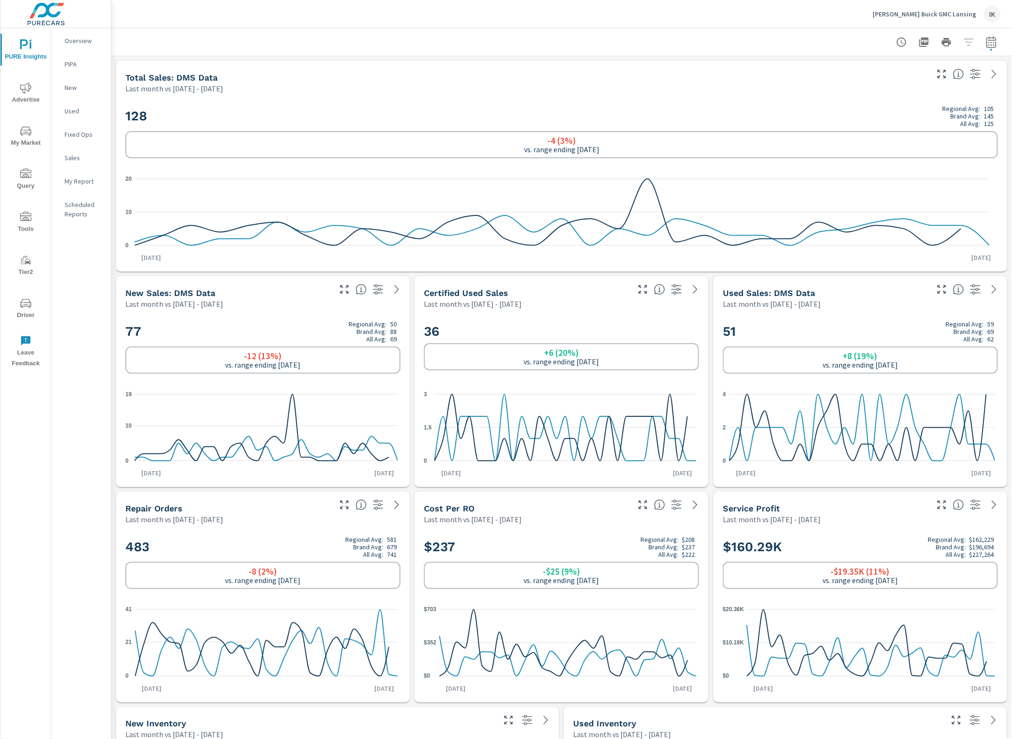
scroll to position [0, 0]
click at [957, 288] on icon "button" at bounding box center [975, 289] width 11 height 11
drag, startPoint x: 965, startPoint y: 43, endPoint x: 947, endPoint y: 83, distance: 44.2
click at [957, 45] on div at bounding box center [947, 42] width 109 height 19
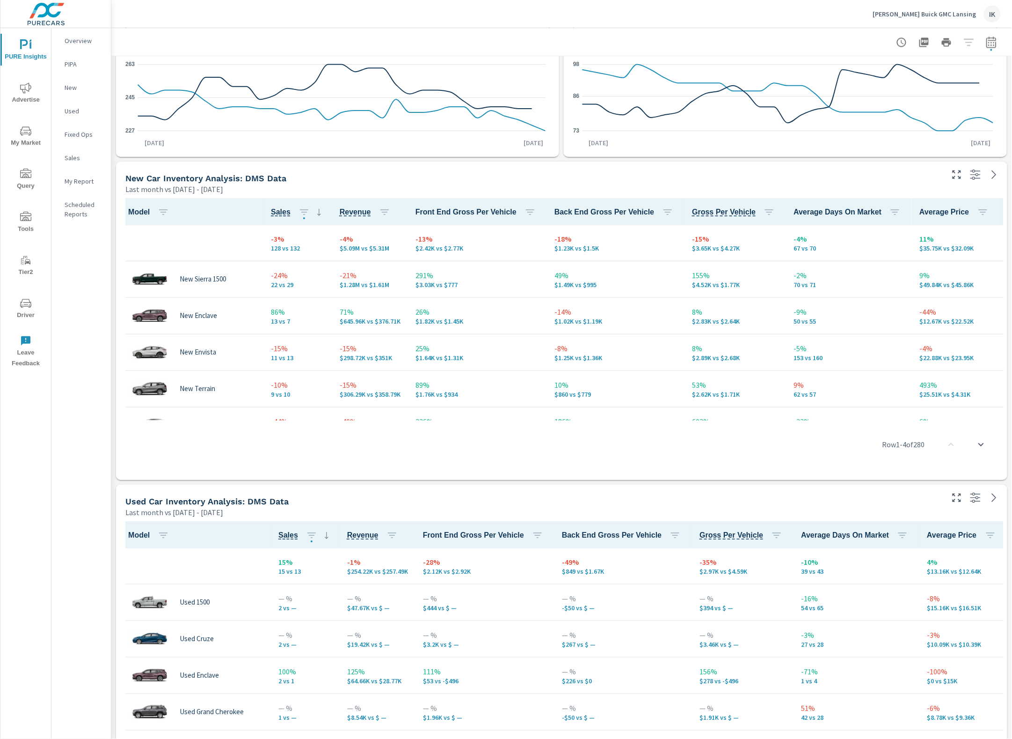
scroll to position [1170, 0]
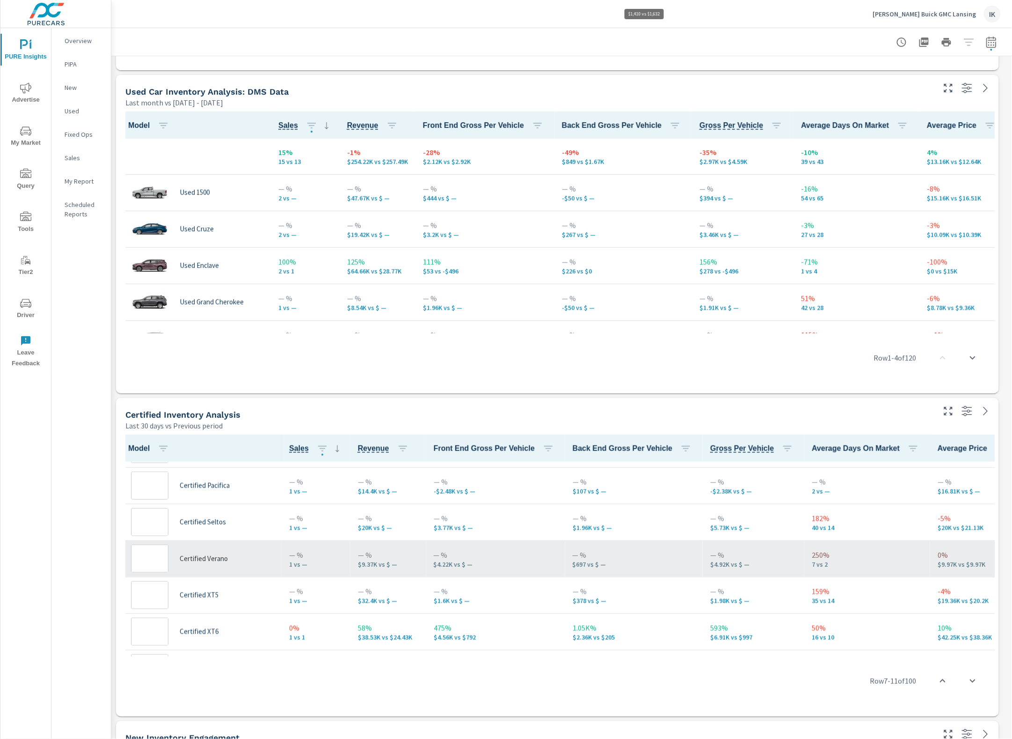
scroll to position [4113, 911]
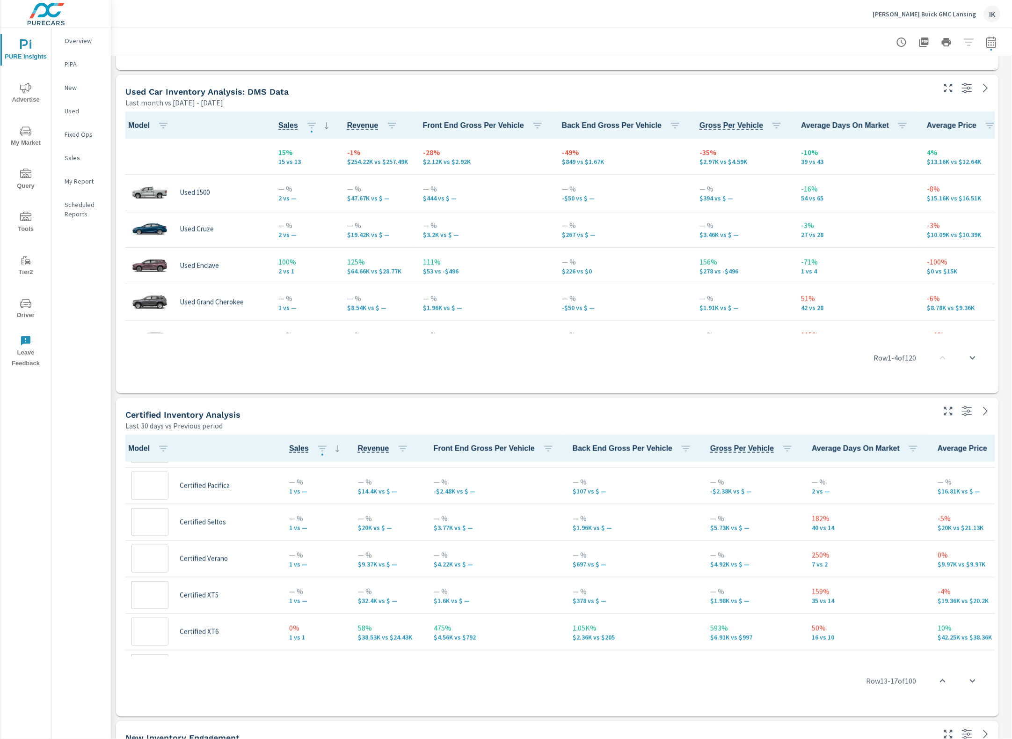
scroll to position [59, 0]
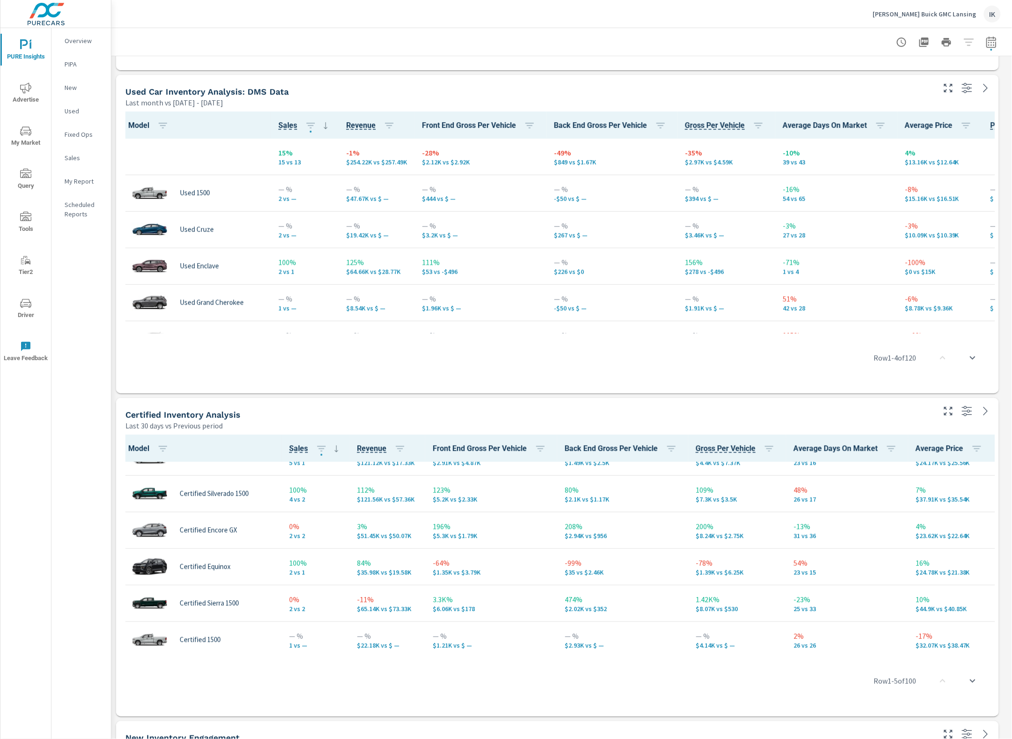
scroll to position [761, 0]
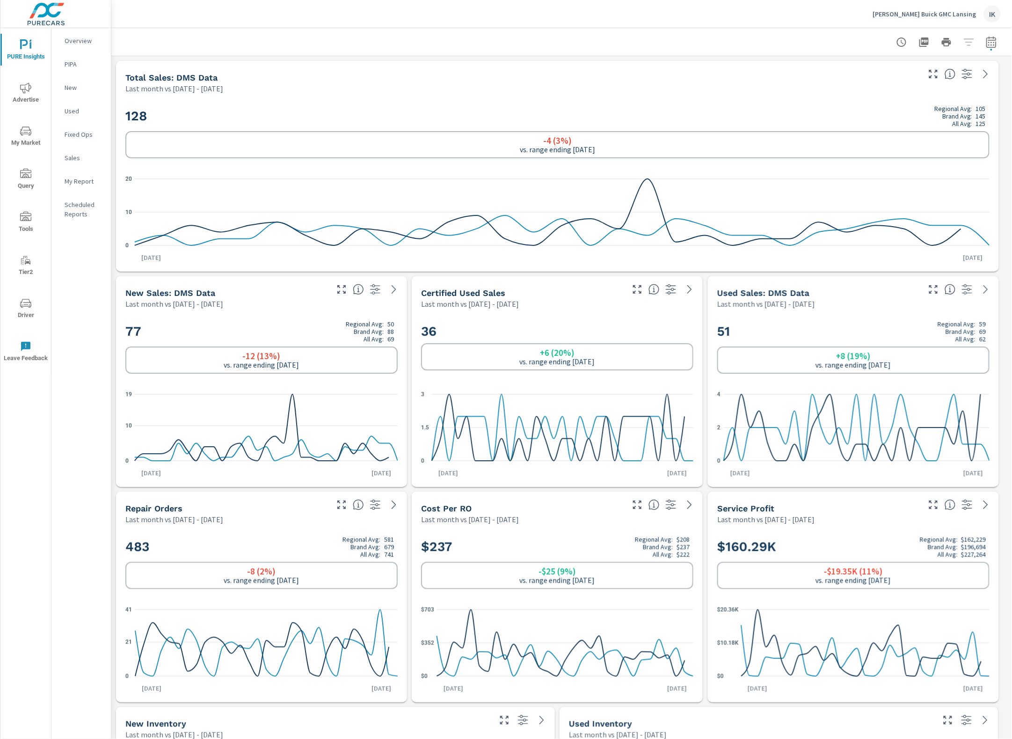
click at [957, 76] on icon "button" at bounding box center [967, 73] width 11 height 11
drag, startPoint x: 923, startPoint y: 95, endPoint x: 906, endPoint y: 108, distance: 21.7
click at [921, 96] on p "Filters" at bounding box center [907, 90] width 125 height 19
click at [899, 112] on p "The data in this tile is not being filtered." at bounding box center [908, 112] width 110 height 9
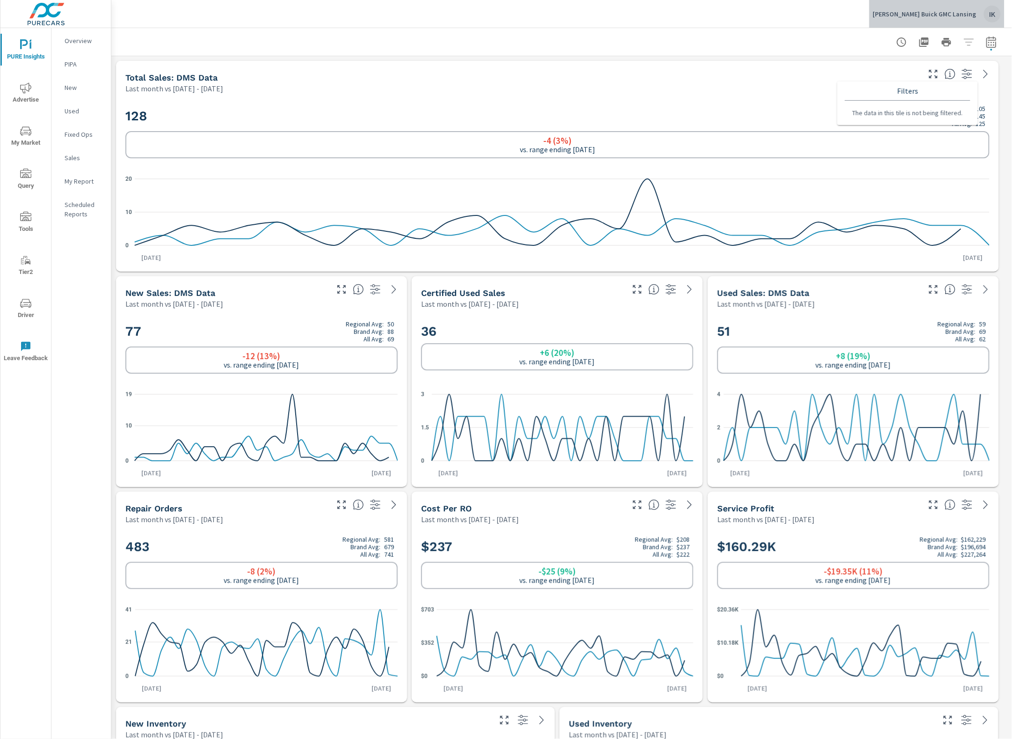
click at [957, 15] on div "LaFontaine Buick GMC Lansing IK" at bounding box center [937, 14] width 128 height 17
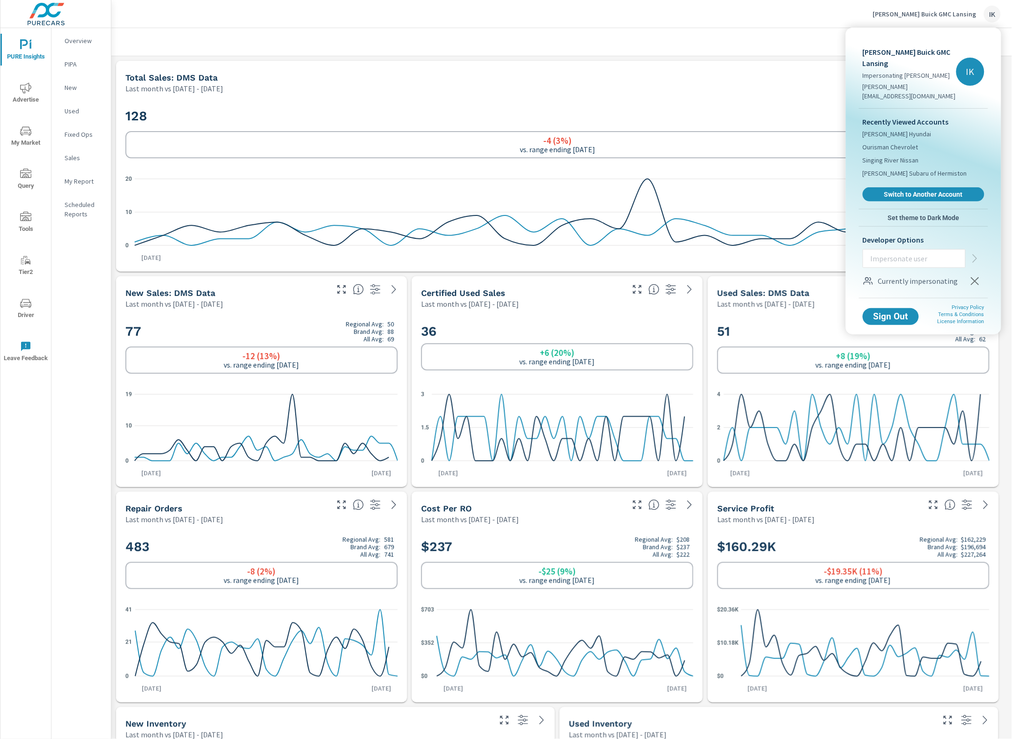
click at [946, 257] on input "text" at bounding box center [915, 258] width 102 height 24
type input "justind@purecars.com"
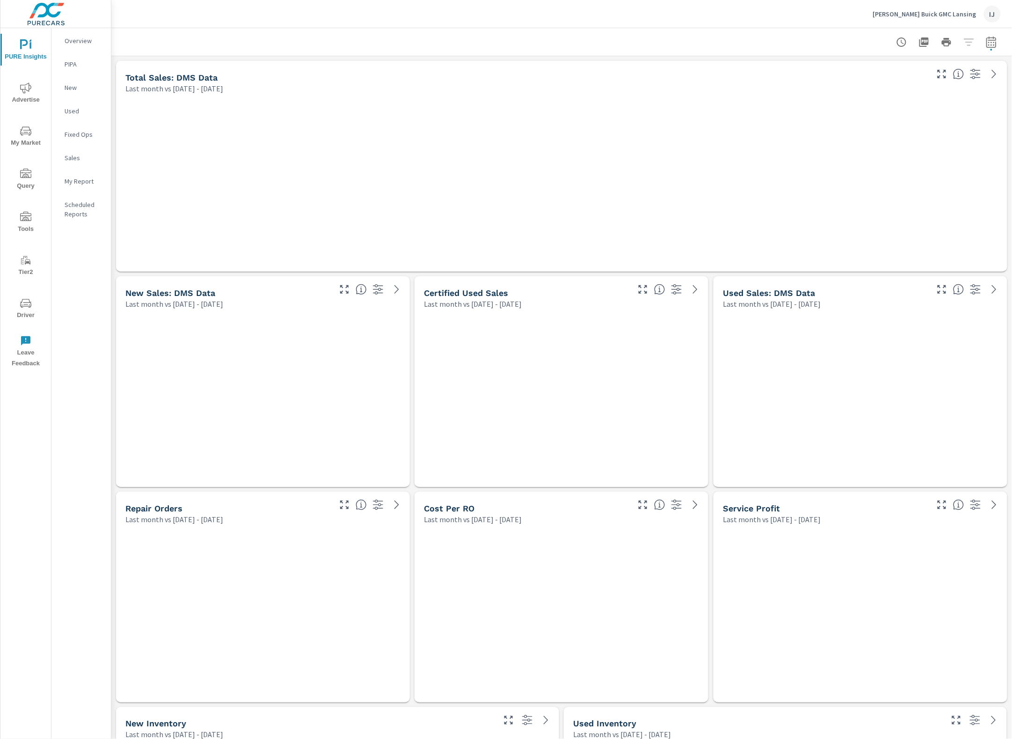
scroll to position [4113, 911]
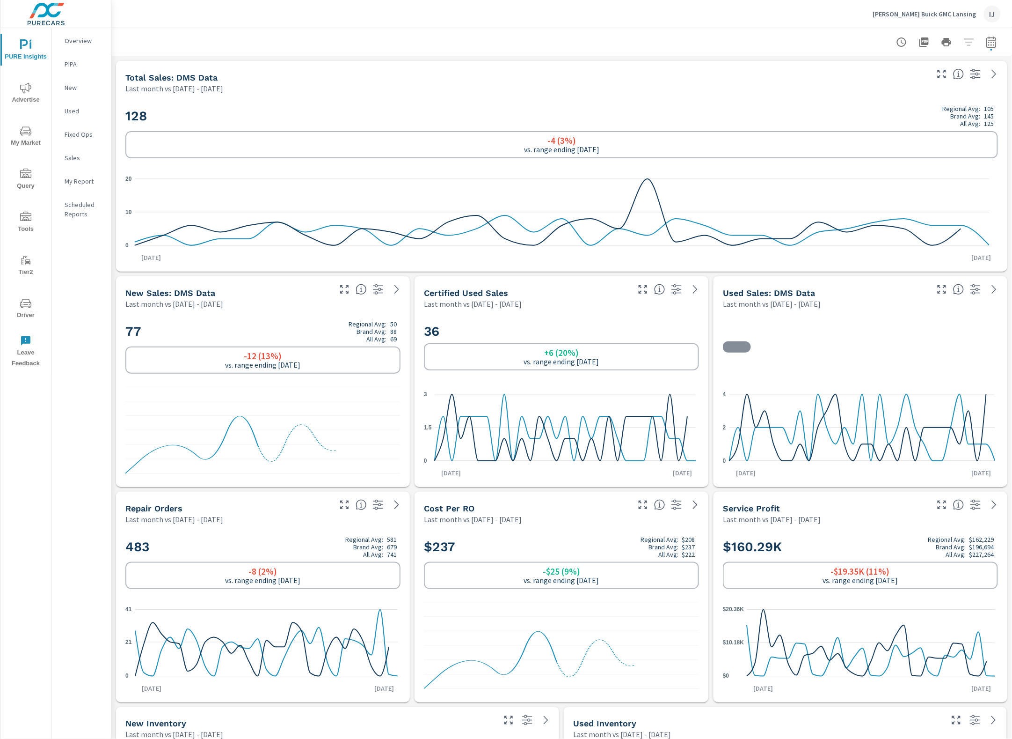
click at [970, 77] on icon "button" at bounding box center [975, 73] width 11 height 11
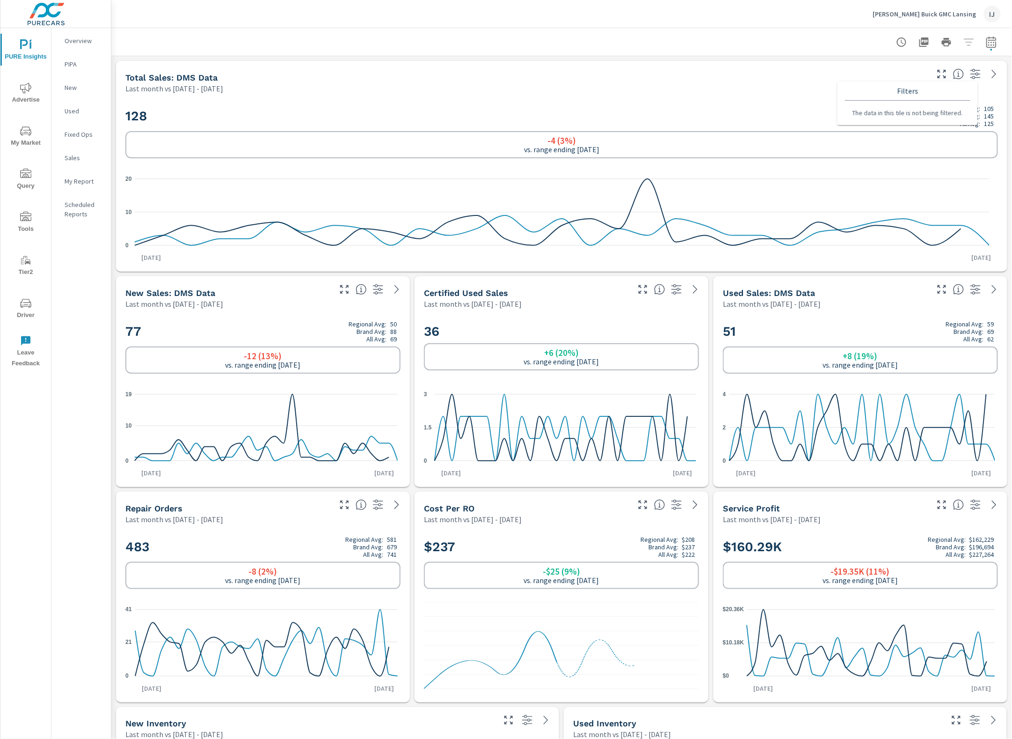
click at [970, 77] on icon "button" at bounding box center [975, 73] width 11 height 11
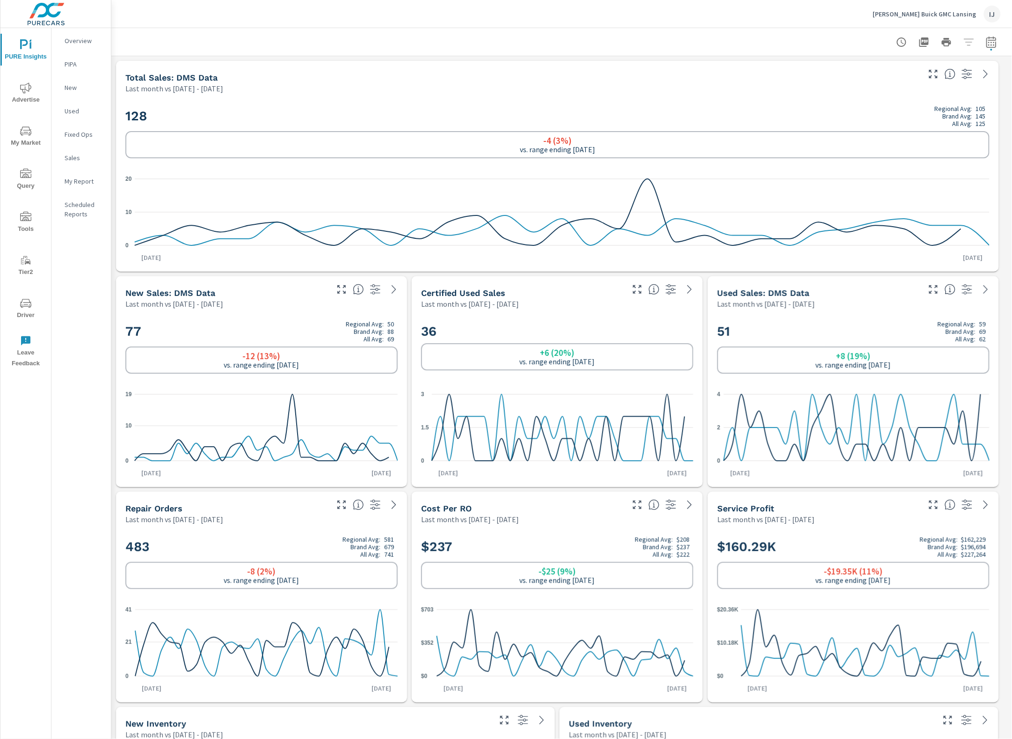
scroll to position [0, 0]
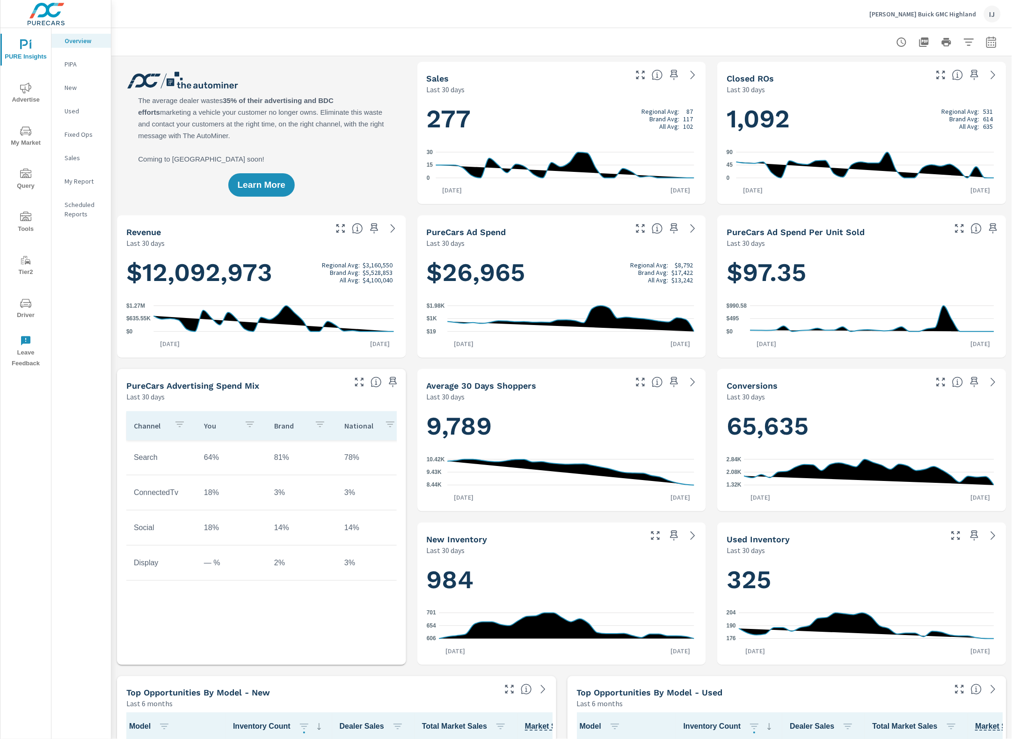
click at [87, 180] on p "My Report" at bounding box center [84, 180] width 39 height 9
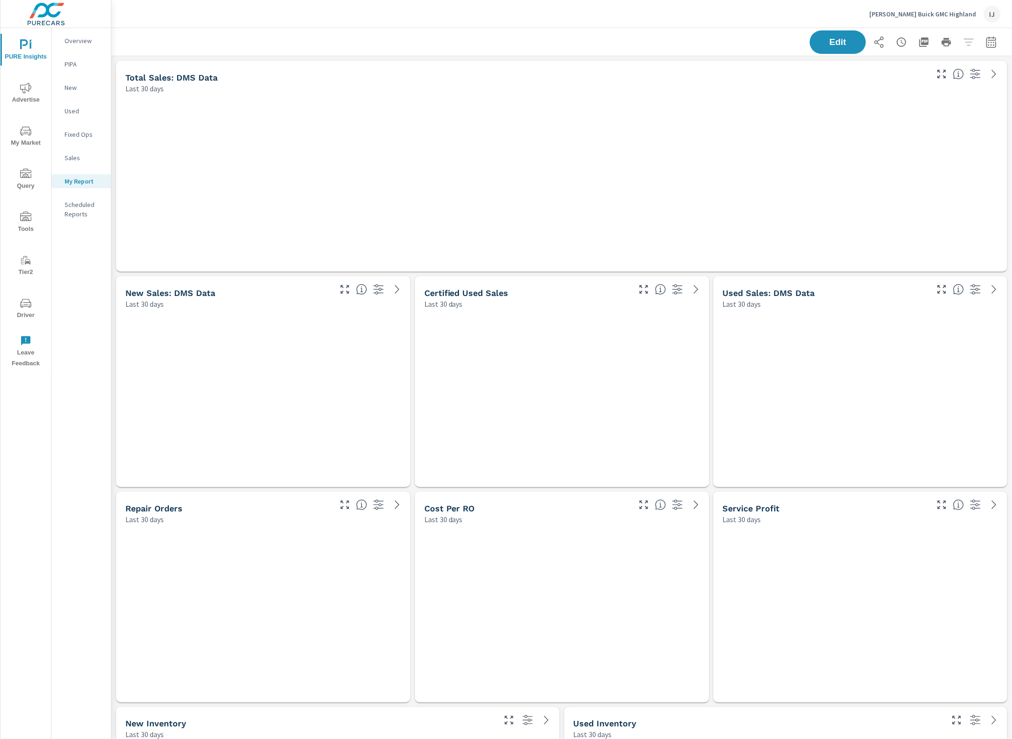
scroll to position [4328, 911]
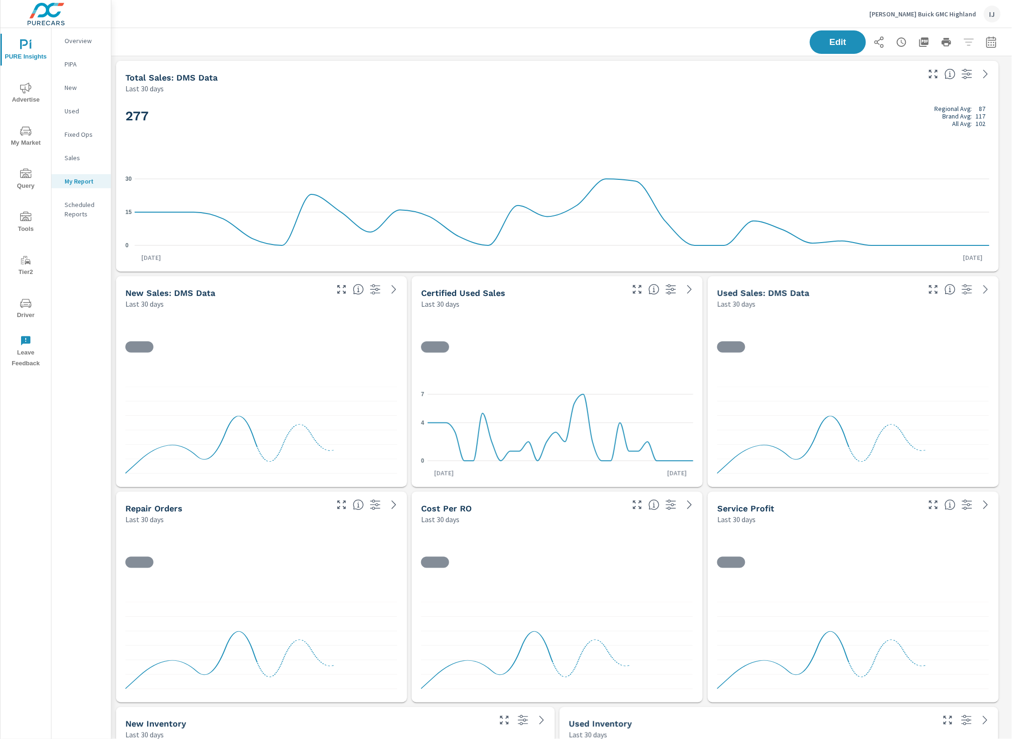
click at [966, 73] on icon "button" at bounding box center [967, 73] width 11 height 11
click at [819, 38] on span "Edit" at bounding box center [838, 41] width 38 height 9
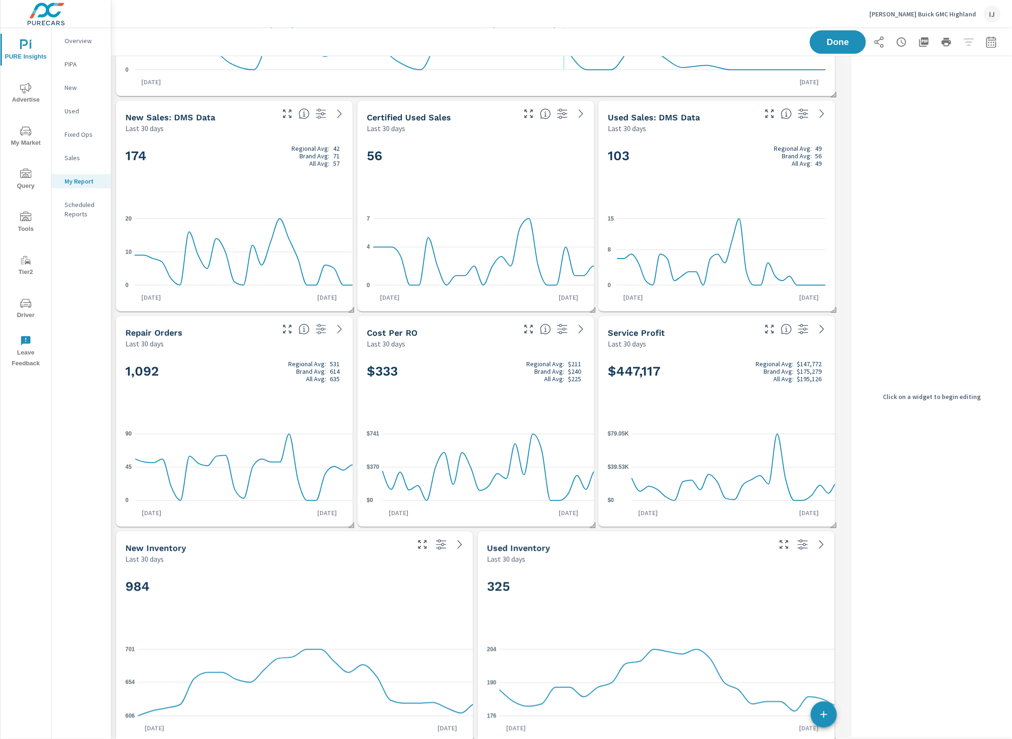
scroll to position [0, 0]
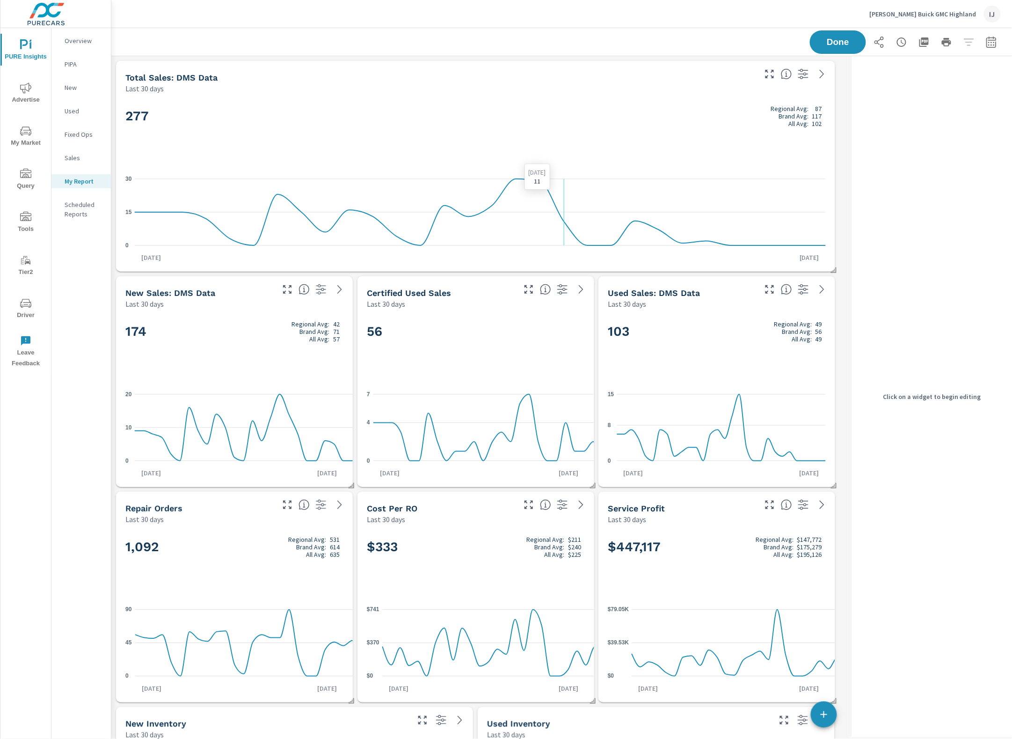
click at [653, 293] on h5 "Used Sales: DMS Data" at bounding box center [654, 293] width 92 height 10
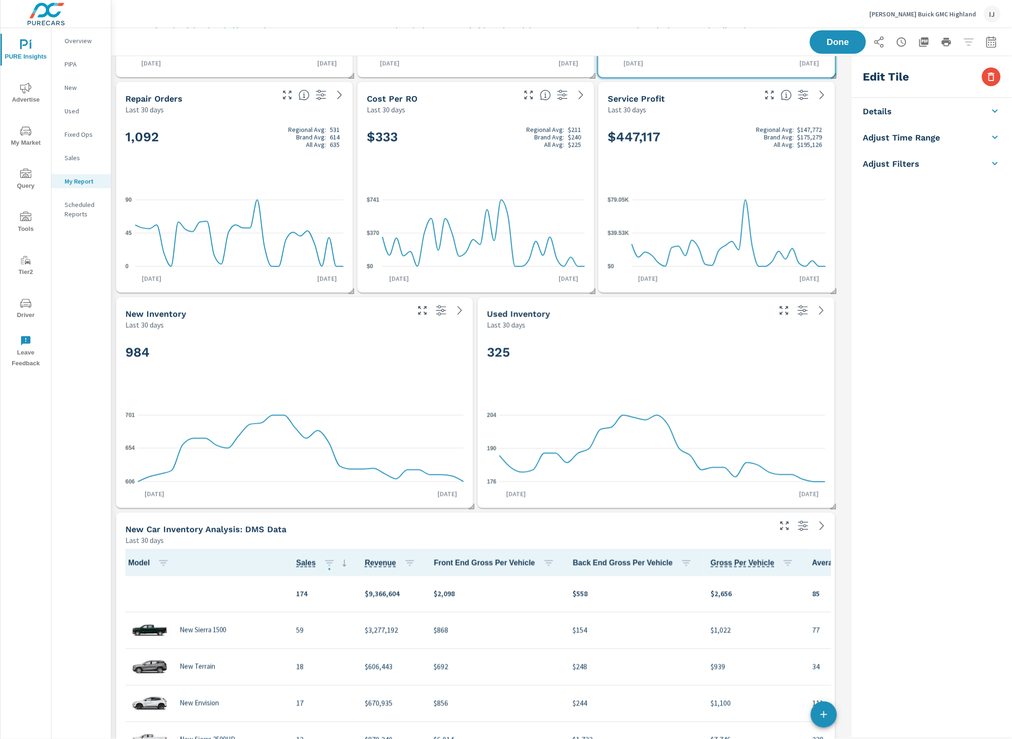
scroll to position [4328, 747]
click at [946, 220] on li "Adjust Filters" at bounding box center [932, 220] width 160 height 26
click at [965, 185] on li "Filters" at bounding box center [932, 189] width 160 height 26
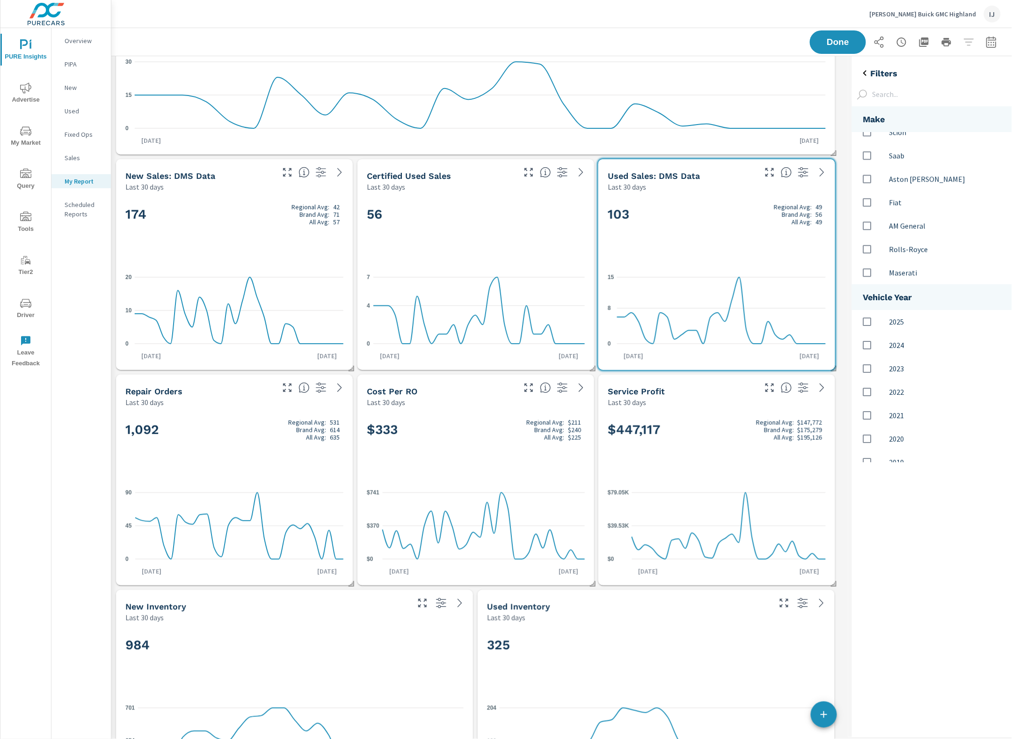
scroll to position [0, 0]
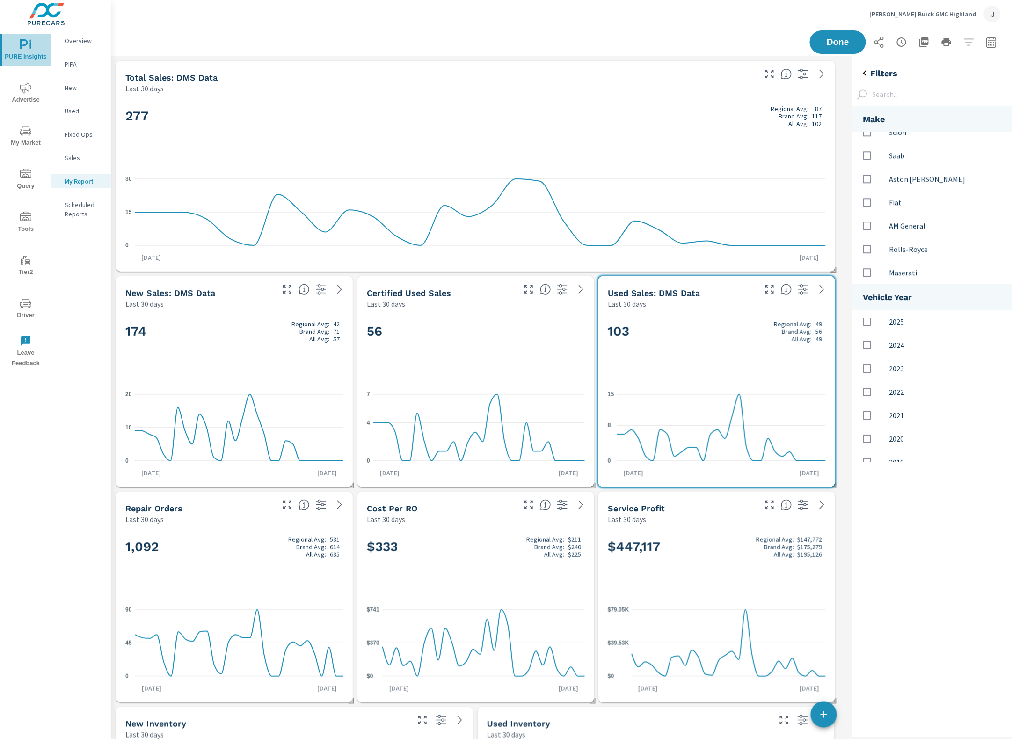
click at [26, 40] on icon "nav menu" at bounding box center [24, 44] width 8 height 10
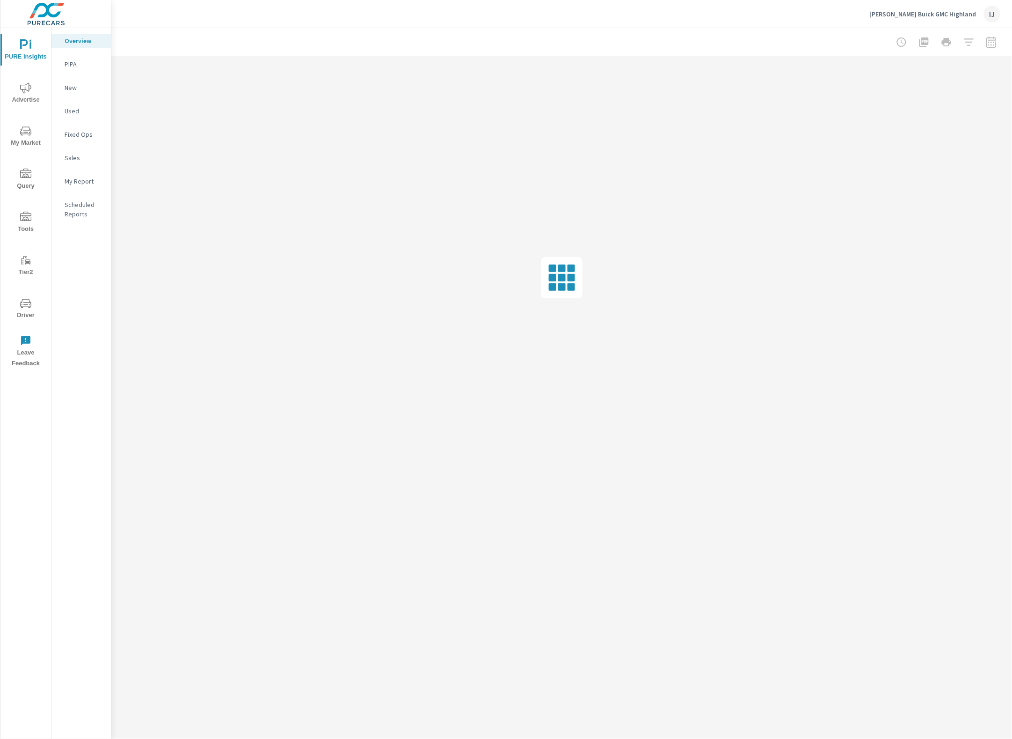
click at [73, 37] on p "Overview" at bounding box center [84, 40] width 39 height 9
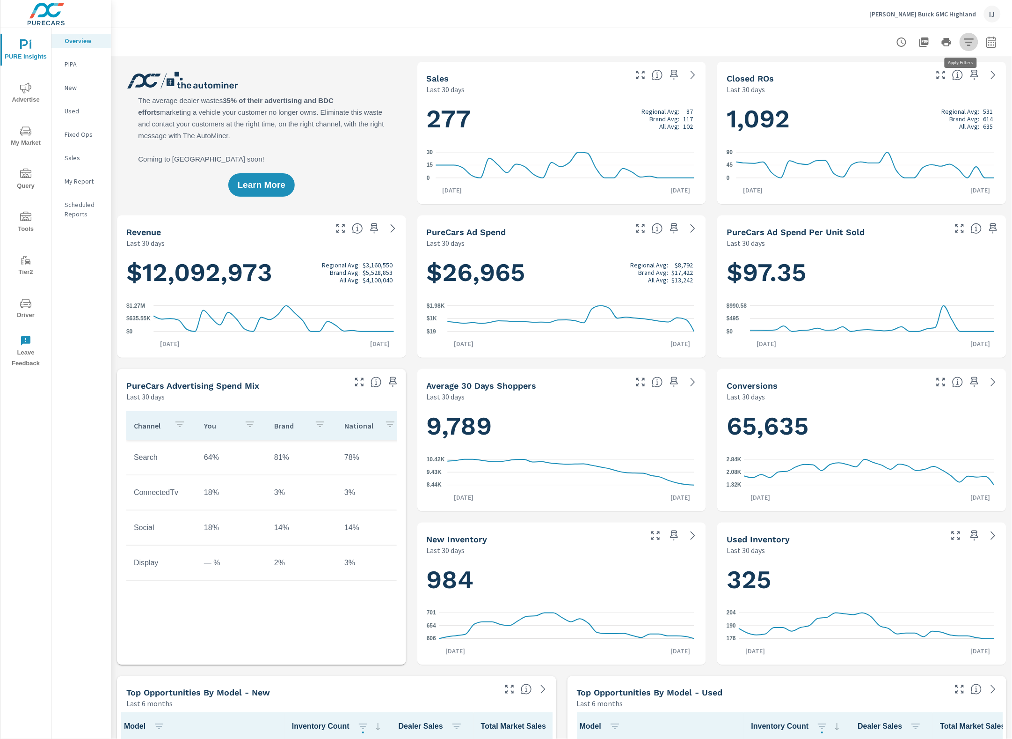
click at [965, 41] on icon "button" at bounding box center [969, 42] width 11 height 11
click at [906, 66] on li "Condition" at bounding box center [899, 66] width 142 height 23
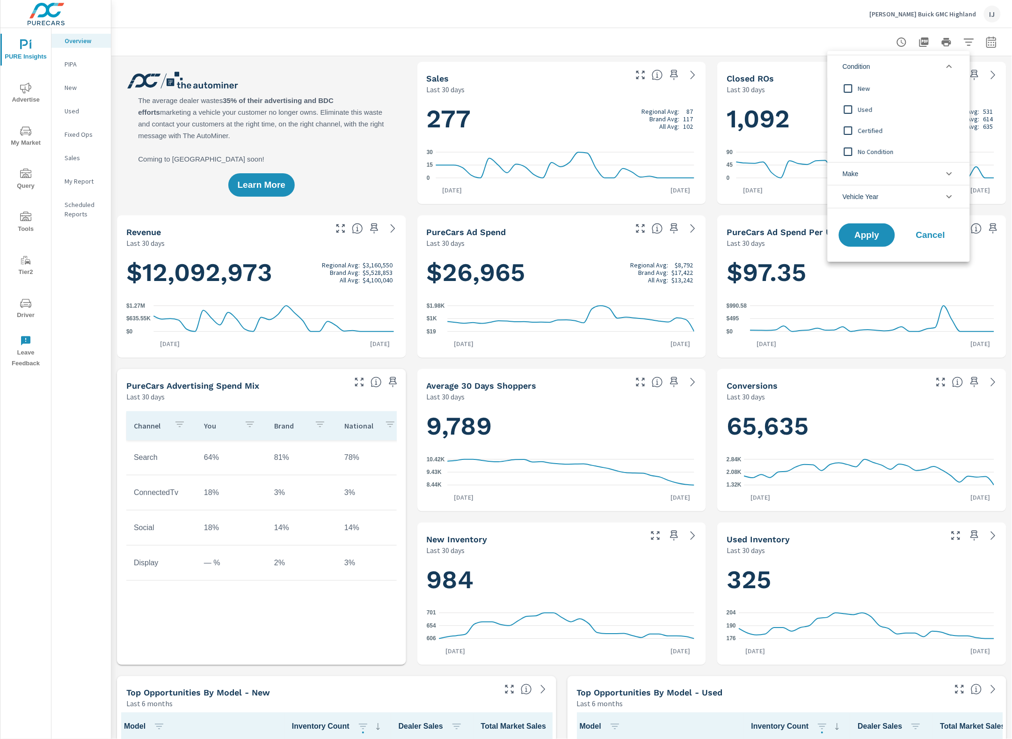
click at [850, 109] on input "filter options" at bounding box center [849, 110] width 20 height 20
click at [861, 235] on span "Apply" at bounding box center [867, 235] width 38 height 9
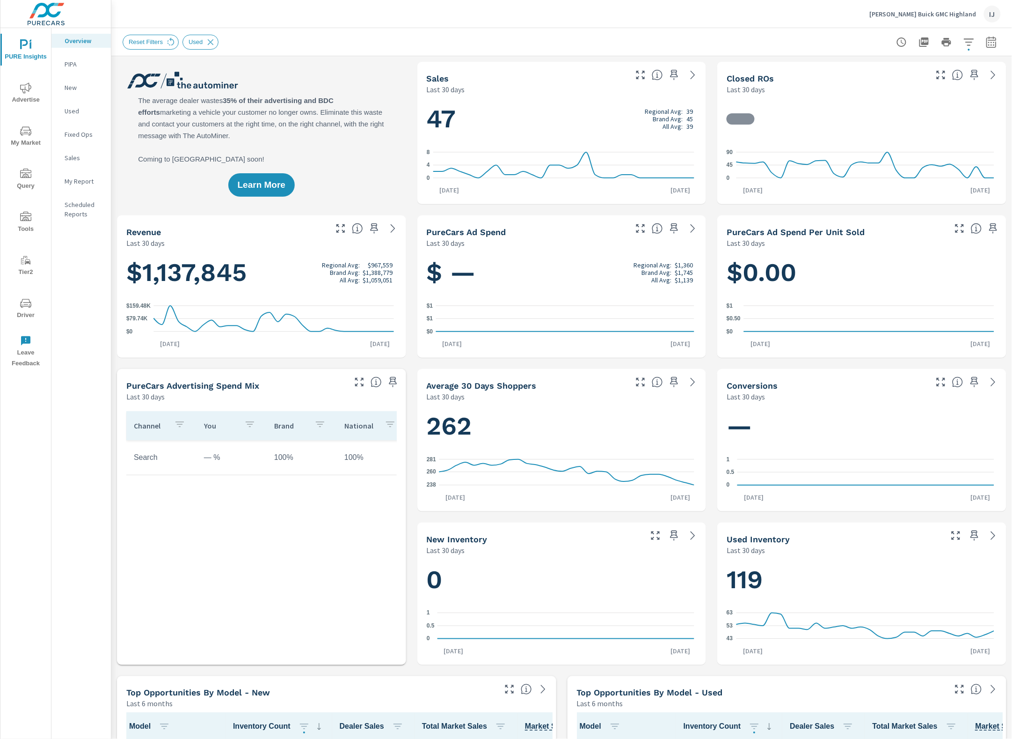
click at [66, 156] on p "Sales" at bounding box center [84, 157] width 39 height 9
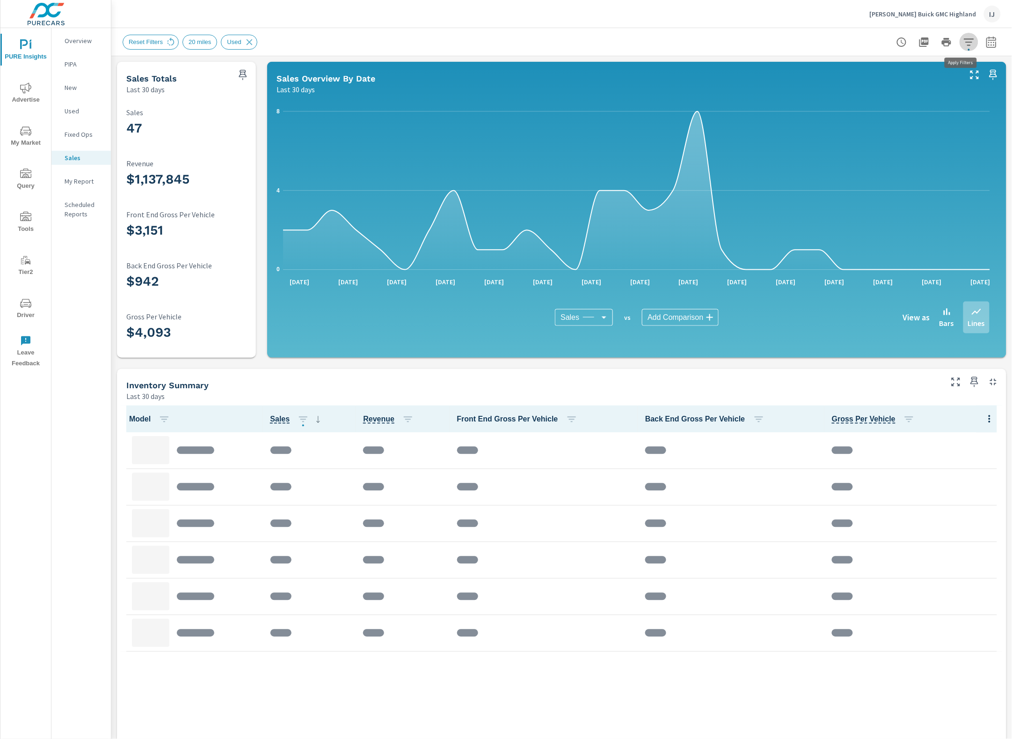
click at [964, 40] on icon "button" at bounding box center [969, 42] width 11 height 11
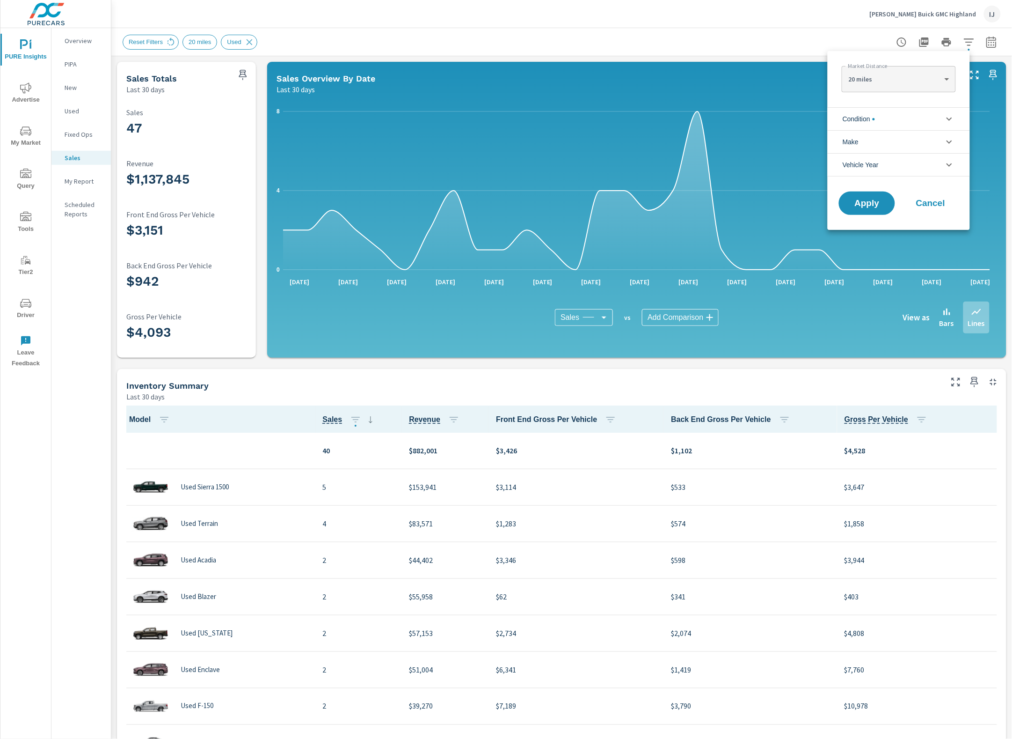
scroll to position [0, 0]
drag, startPoint x: 911, startPoint y: 116, endPoint x: 900, endPoint y: 120, distance: 12.0
click at [910, 117] on li "Condition" at bounding box center [899, 118] width 142 height 23
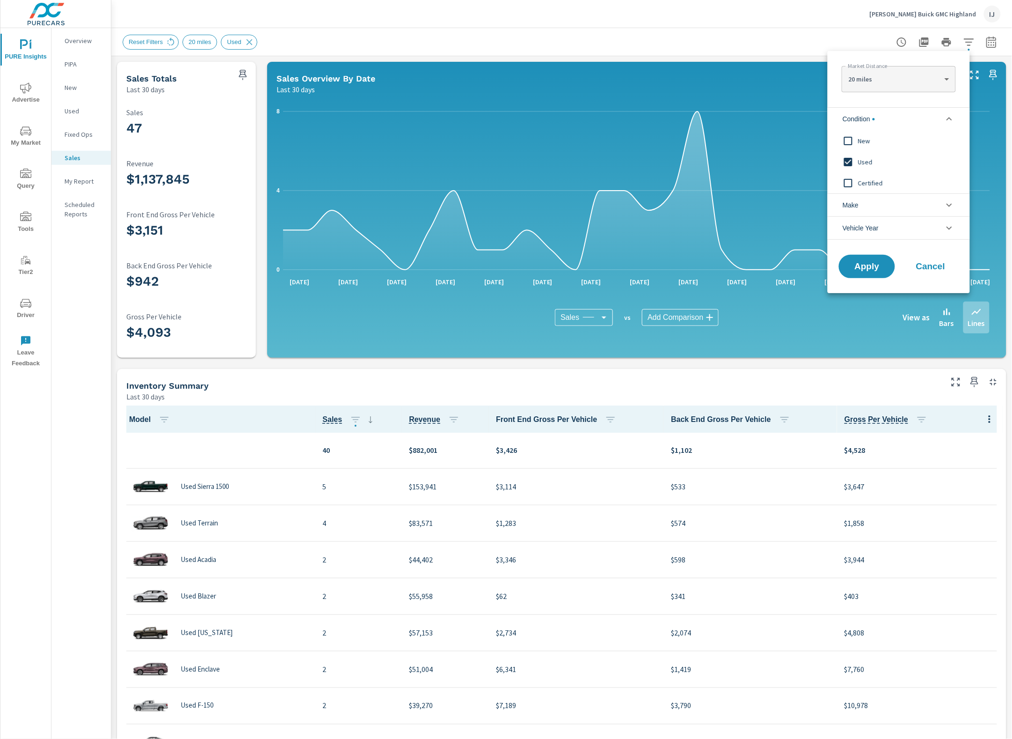
scroll to position [0, 0]
click at [845, 163] on input "filter options" at bounding box center [849, 162] width 20 height 20
click at [877, 269] on span "Apply" at bounding box center [867, 266] width 38 height 9
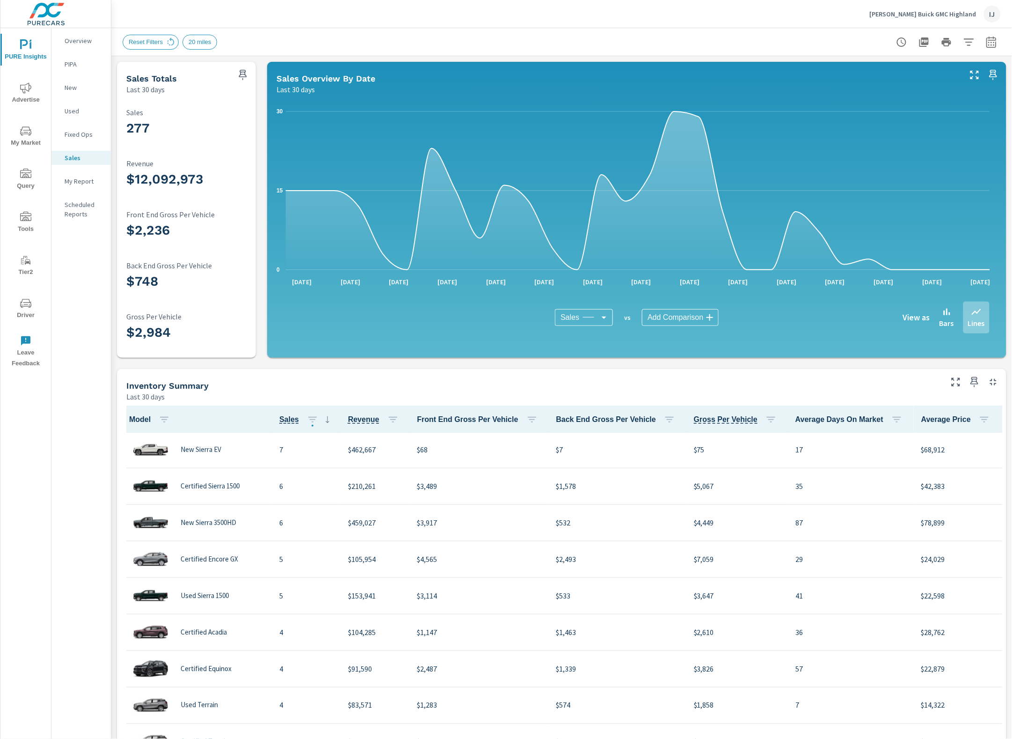
scroll to position [410, 0]
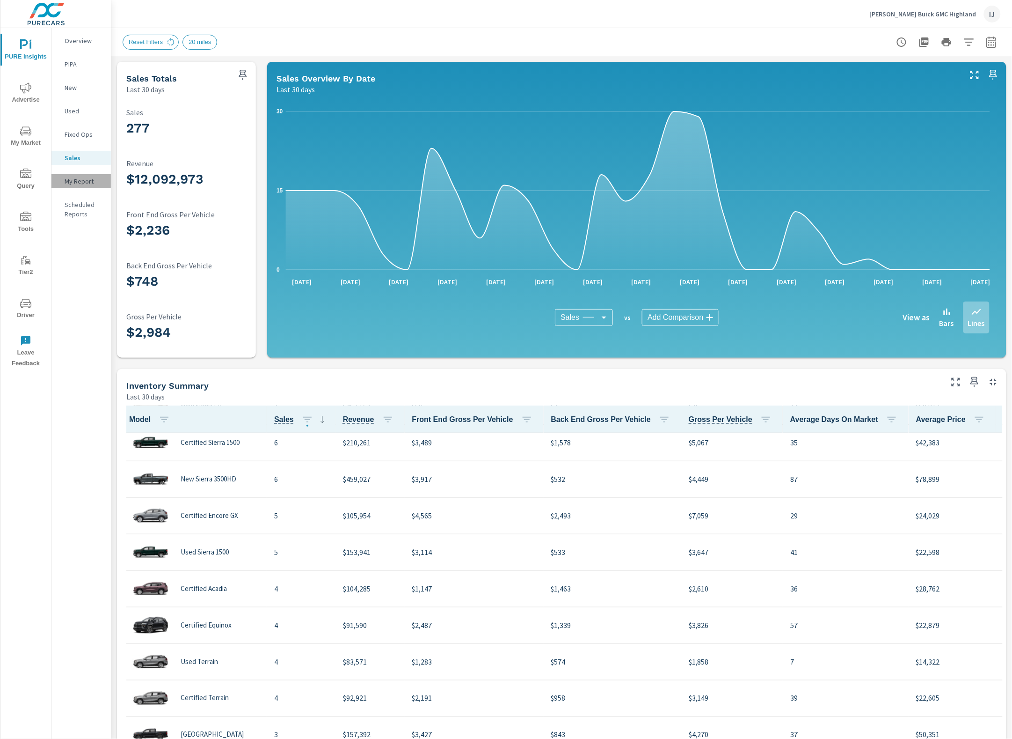
click at [80, 183] on p "My Report" at bounding box center [84, 180] width 39 height 9
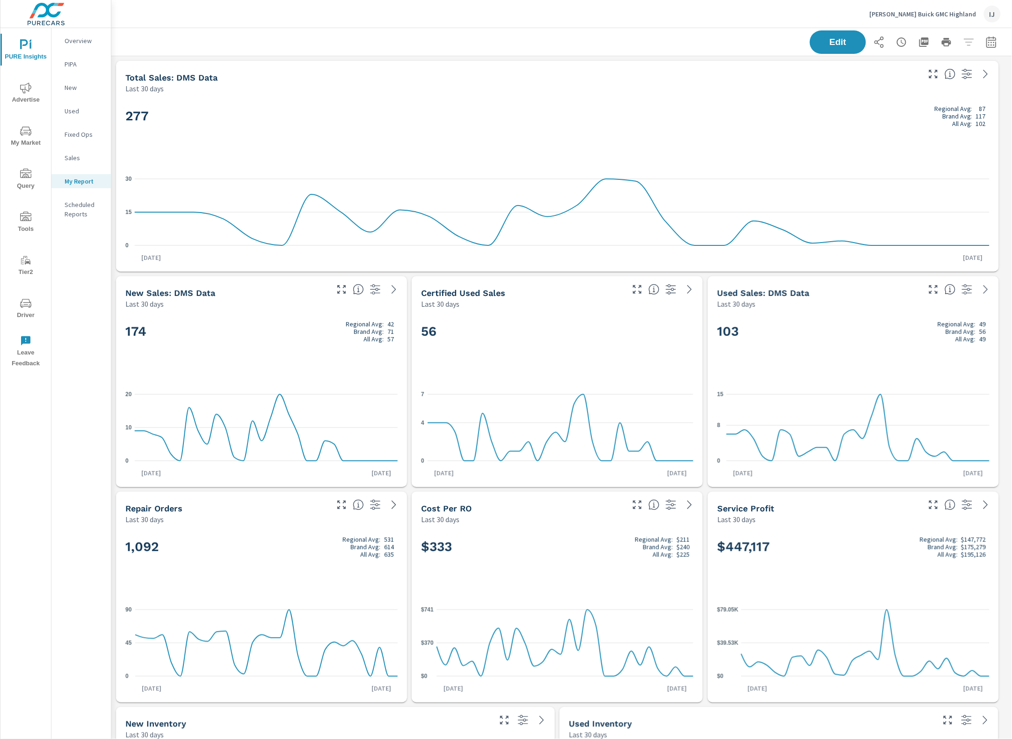
scroll to position [0, 0]
drag, startPoint x: 838, startPoint y: 40, endPoint x: 798, endPoint y: 6, distance: 52.4
click at [836, 40] on span "Edit" at bounding box center [838, 42] width 37 height 8
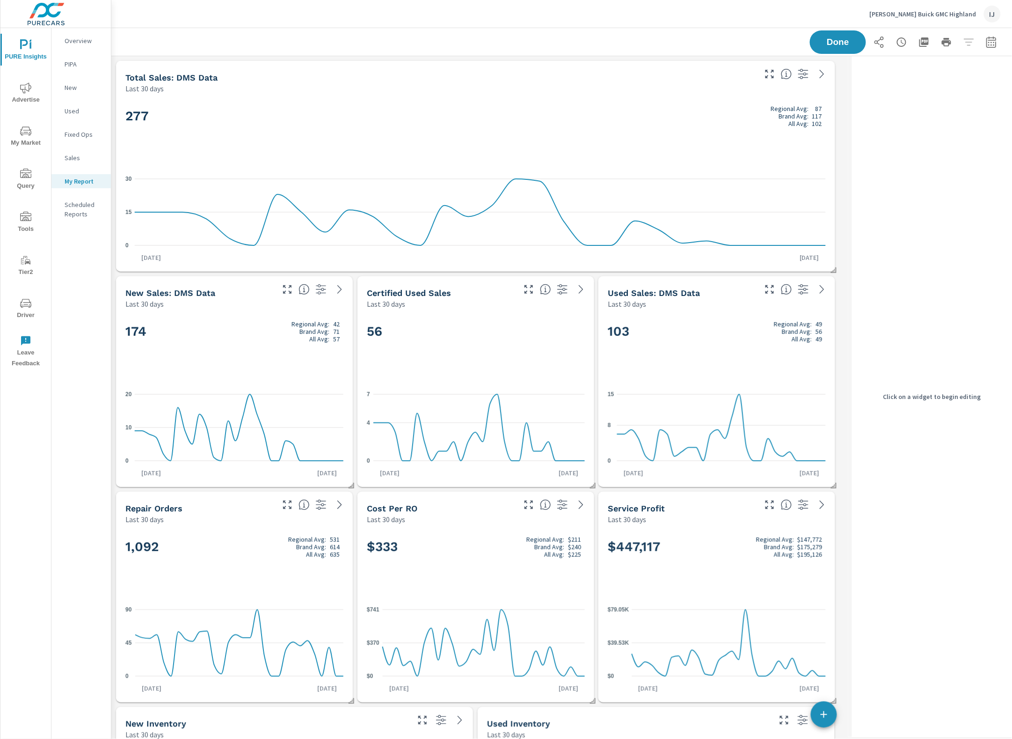
scroll to position [4328, 747]
click at [220, 345] on div "174 Regional Avg: 42 Brand Avg: 71 All Avg: 57" at bounding box center [234, 346] width 218 height 57
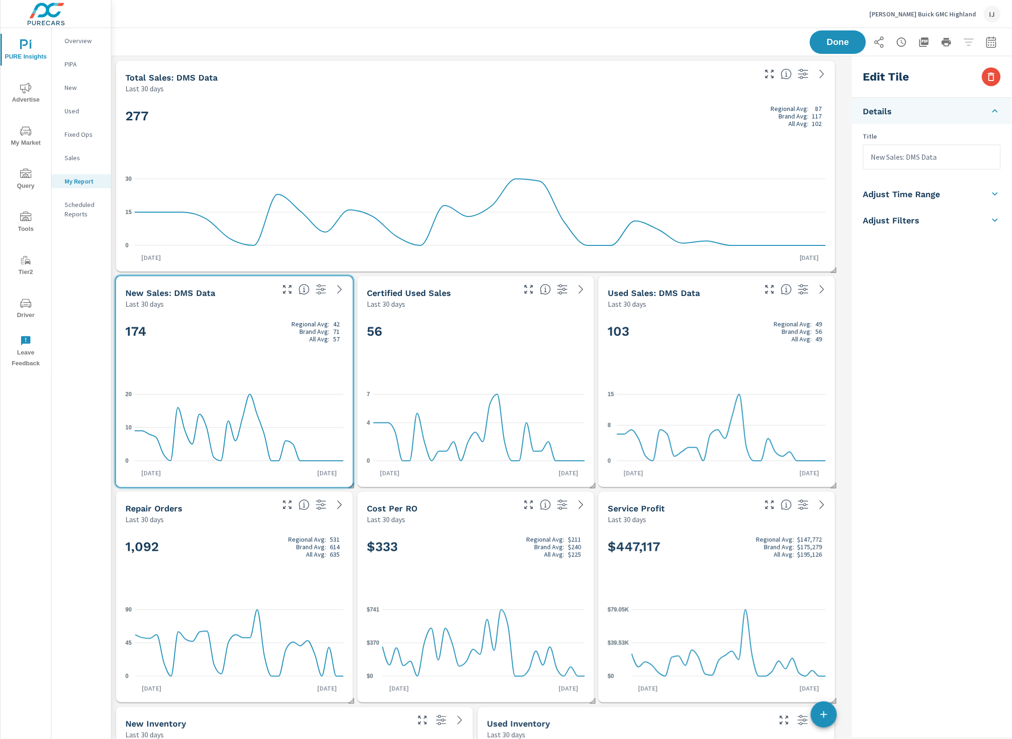
click at [303, 292] on icon at bounding box center [304, 289] width 11 height 11
click at [340, 289] on icon at bounding box center [339, 289] width 11 height 11
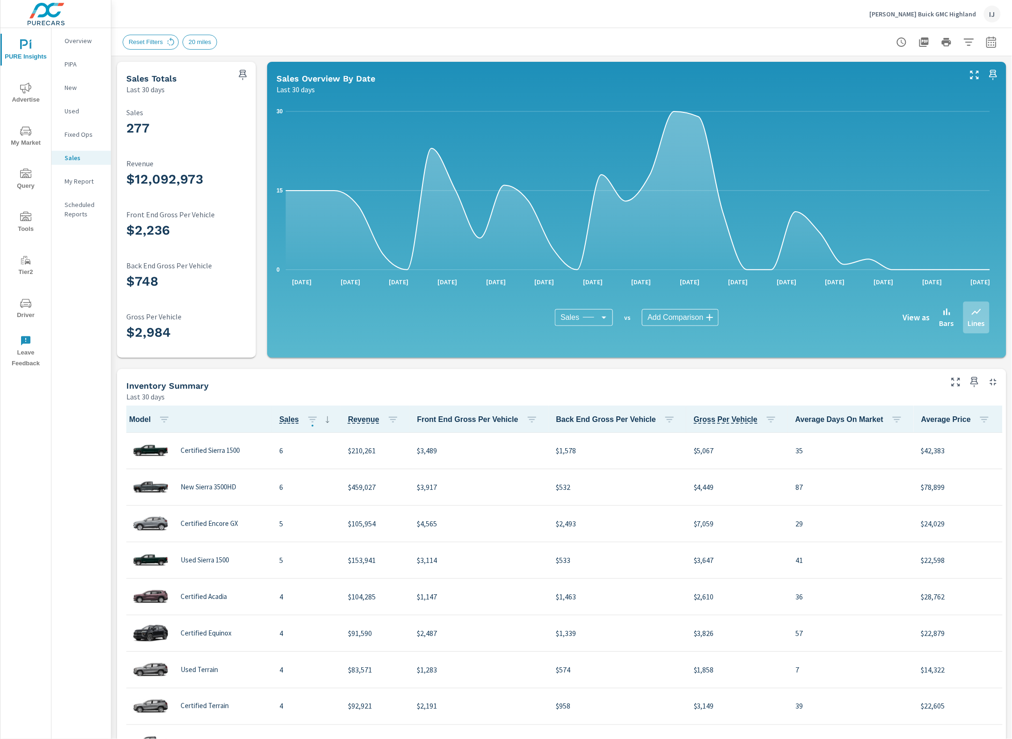
click at [75, 87] on p "New" at bounding box center [84, 87] width 39 height 9
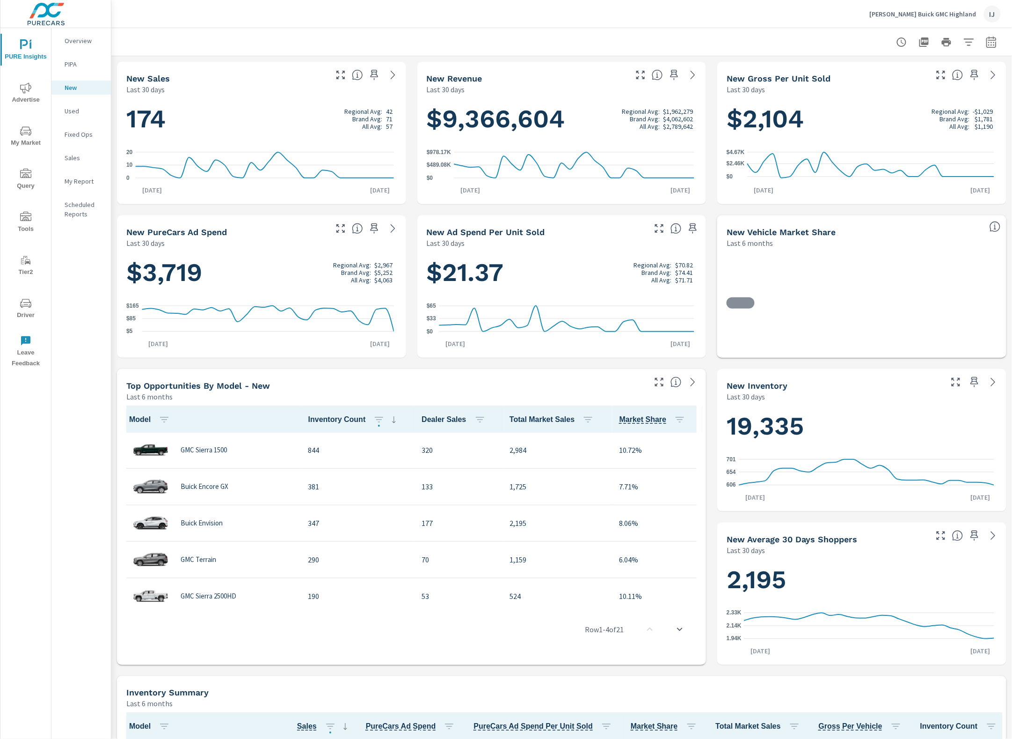
scroll to position [0, 0]
click at [76, 111] on p "Used" at bounding box center [84, 110] width 39 height 9
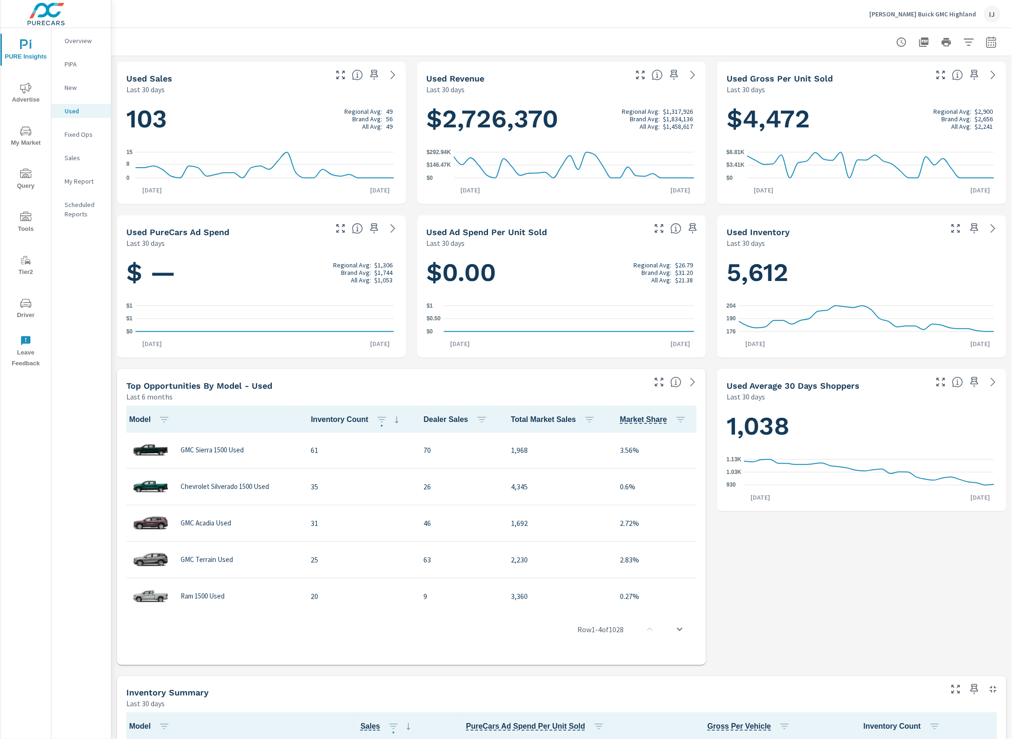
click at [79, 174] on div "My Report" at bounding box center [80, 181] width 59 height 14
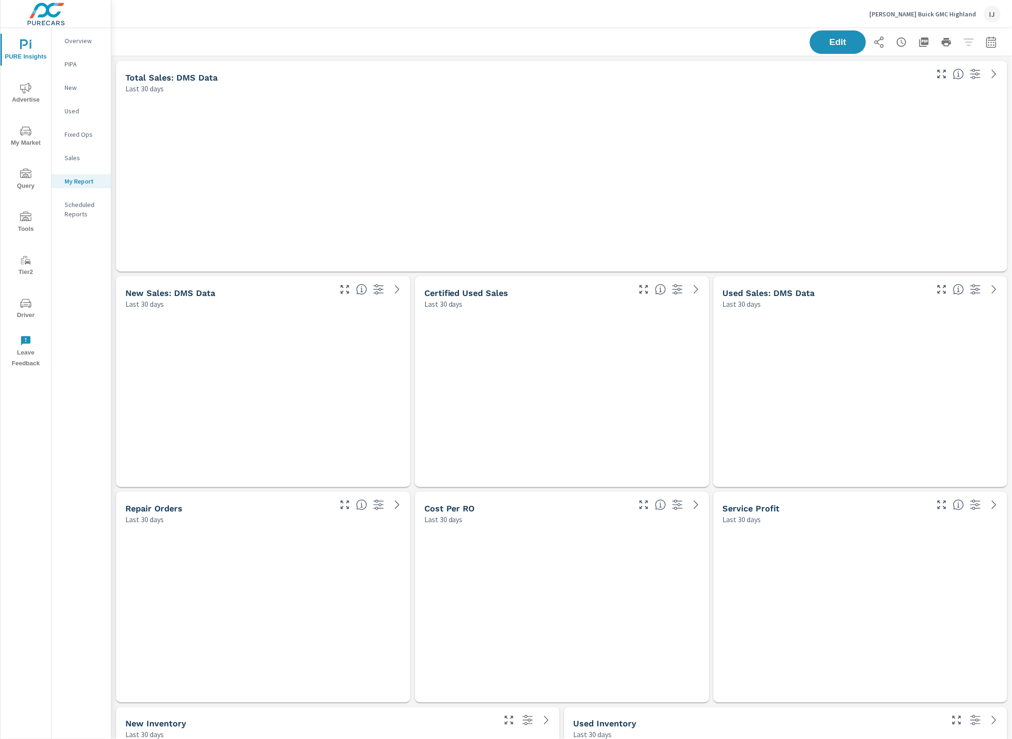
scroll to position [4328, 911]
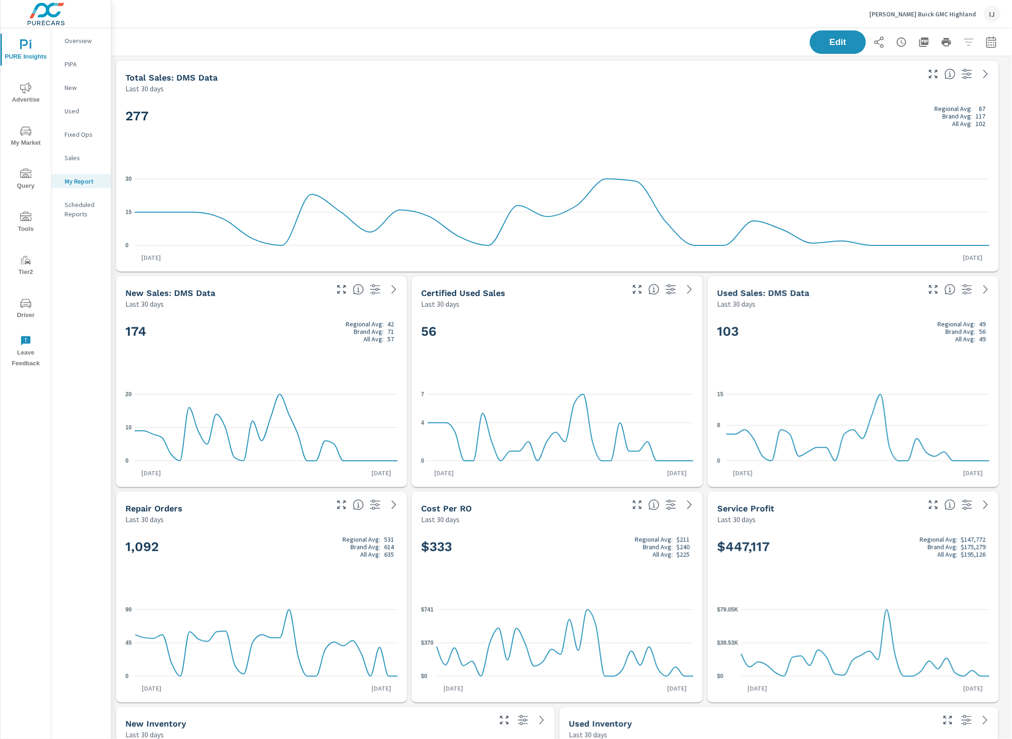
click at [653, 292] on icon at bounding box center [654, 289] width 11 height 11
click at [691, 289] on icon at bounding box center [690, 289] width 4 height 8
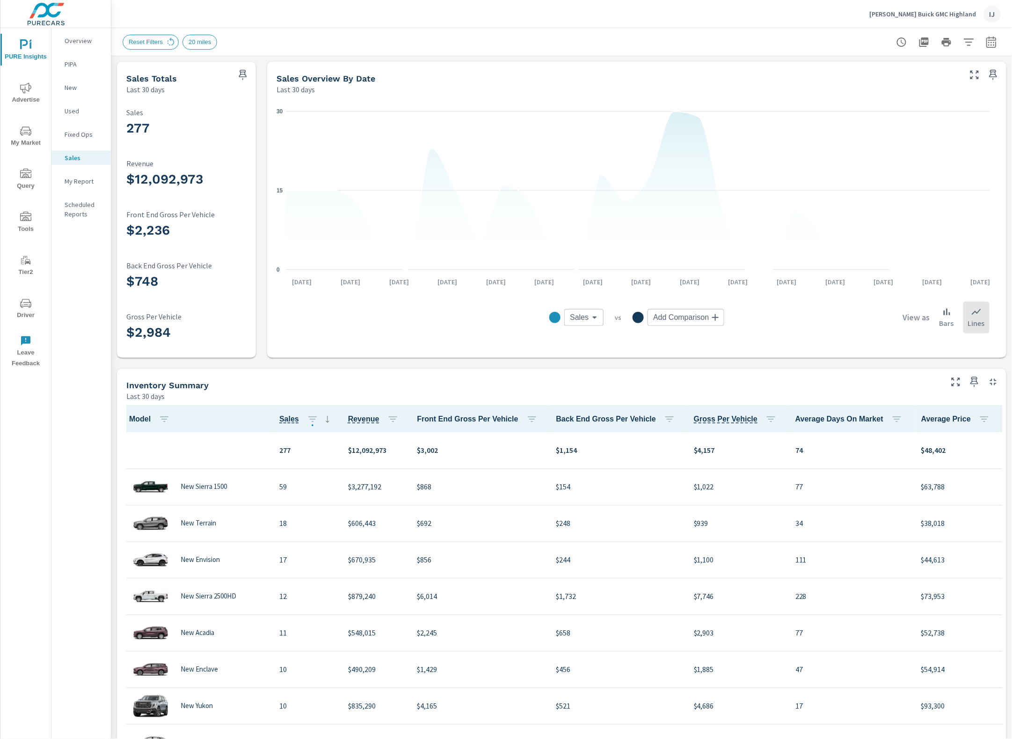
scroll to position [402, 0]
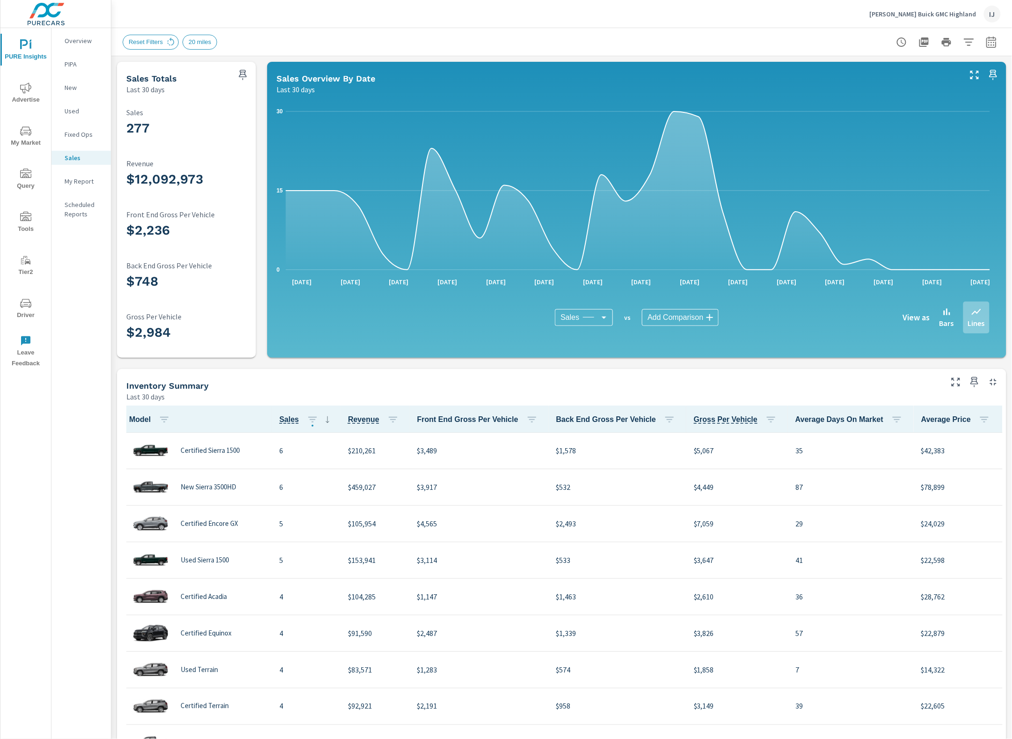
click at [36, 87] on span "Advertise" at bounding box center [25, 93] width 45 height 23
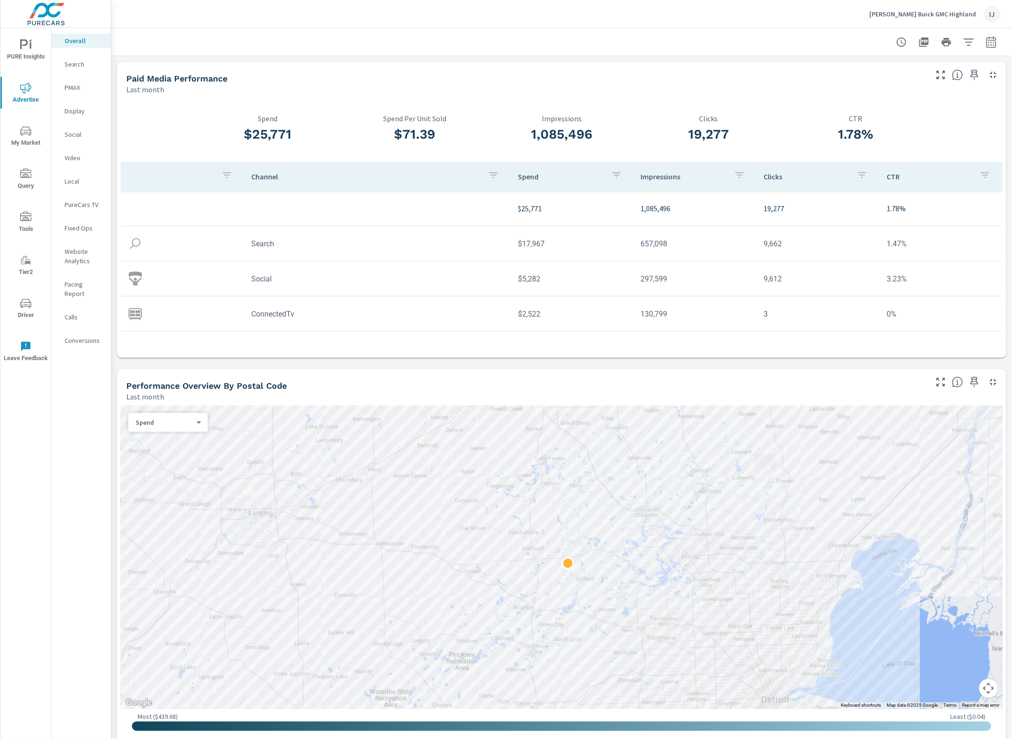
click at [22, 50] on icon "nav menu" at bounding box center [25, 44] width 11 height 11
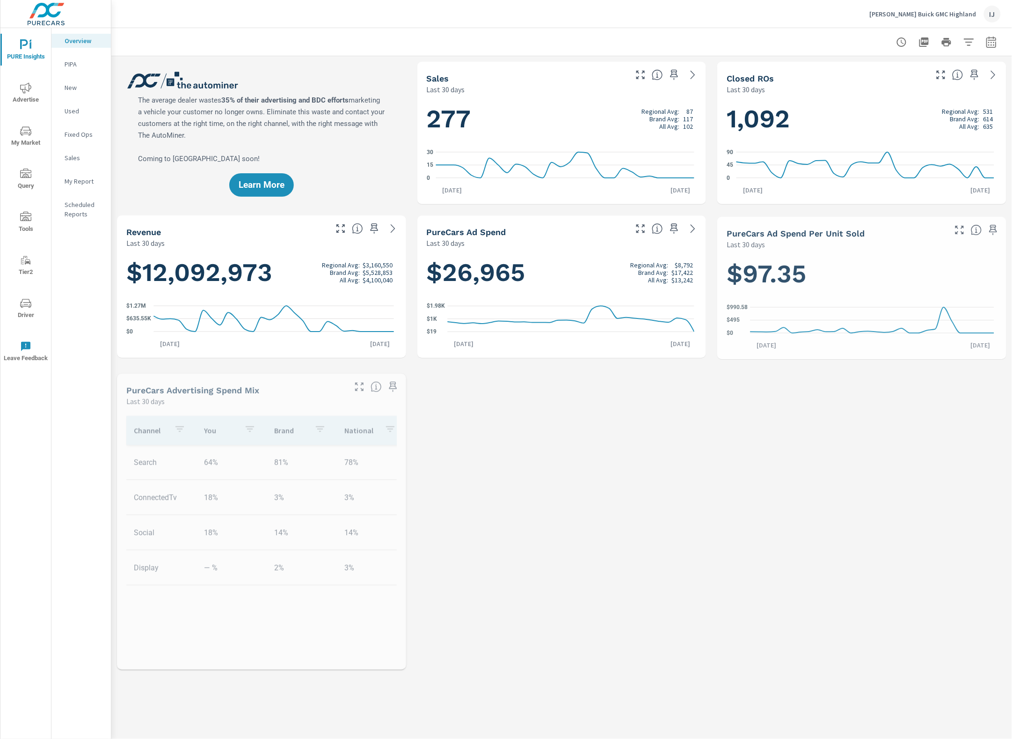
scroll to position [0, 0]
click at [85, 187] on div "My Report" at bounding box center [80, 181] width 59 height 14
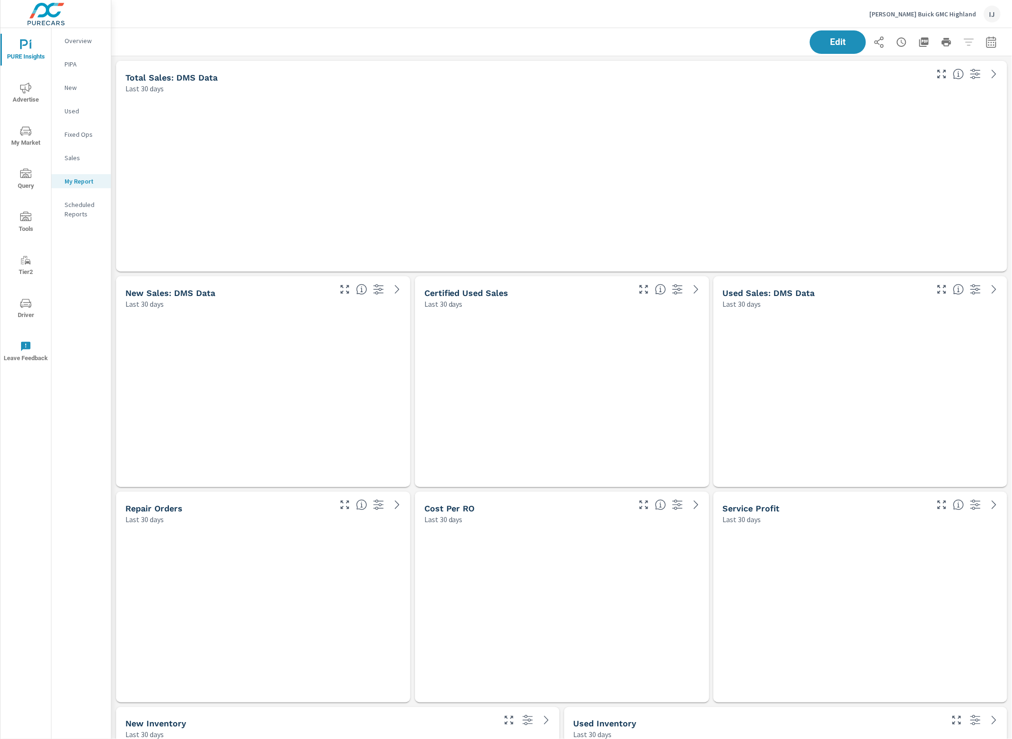
scroll to position [4328, 911]
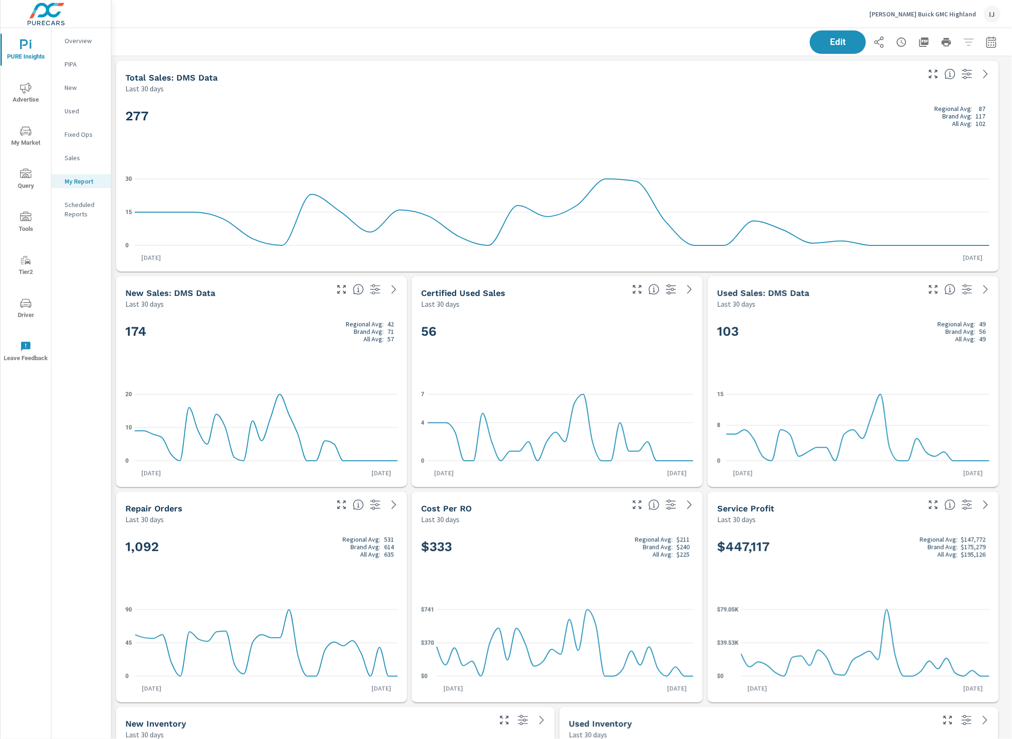
scroll to position [0, 0]
